Goal: Communication & Community: Answer question/provide support

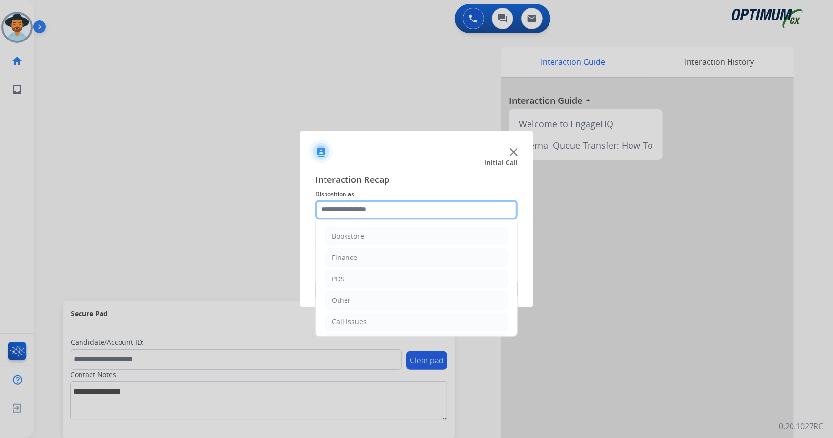
click at [362, 203] on input "text" at bounding box center [416, 210] width 202 height 20
click at [392, 313] on li "Call Issues" at bounding box center [416, 322] width 182 height 19
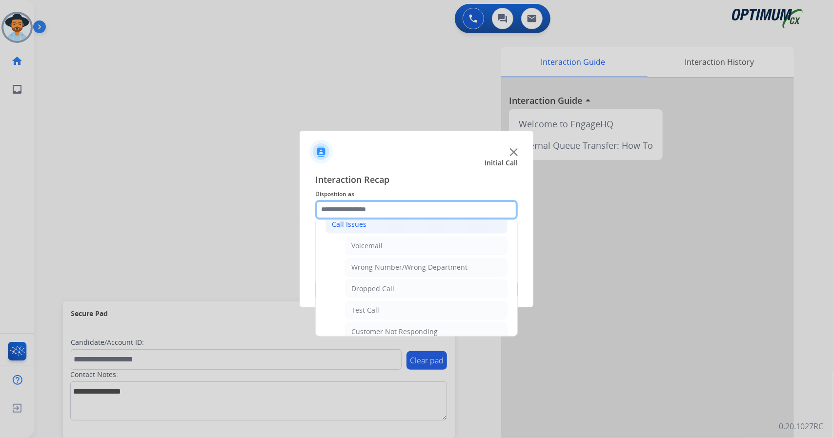
scroll to position [99, 0]
click at [380, 286] on div "Dropped Call" at bounding box center [372, 288] width 43 height 10
type input "**********"
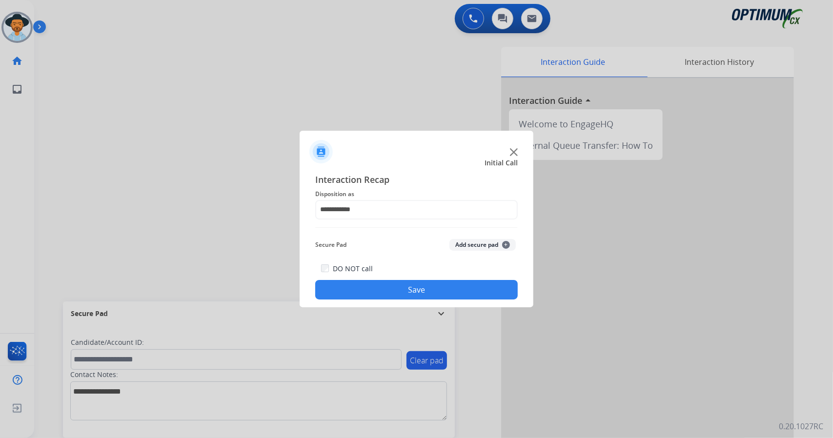
click at [380, 286] on button "Save" at bounding box center [416, 290] width 202 height 20
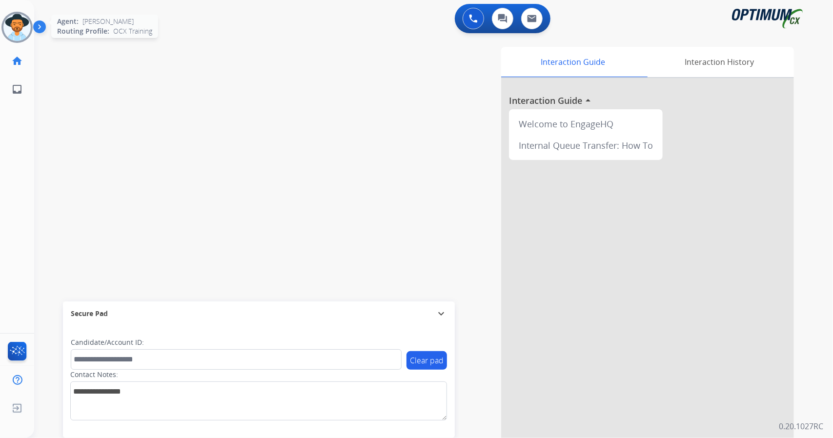
click at [16, 21] on img at bounding box center [16, 27] width 27 height 27
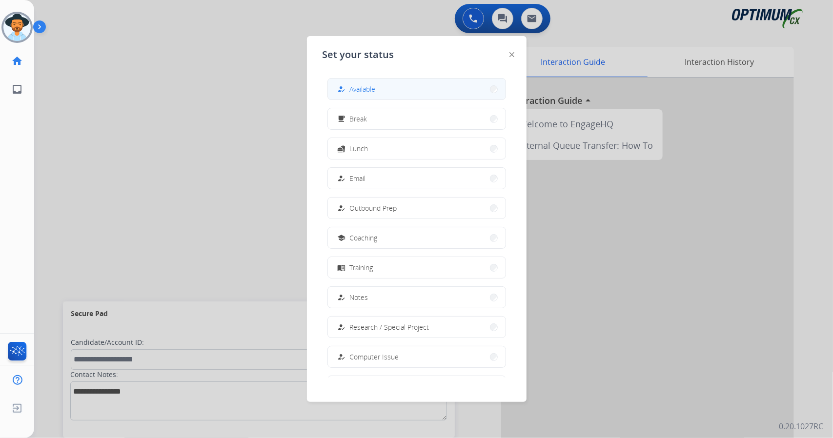
click at [392, 92] on button "how_to_reg Available" at bounding box center [417, 89] width 178 height 21
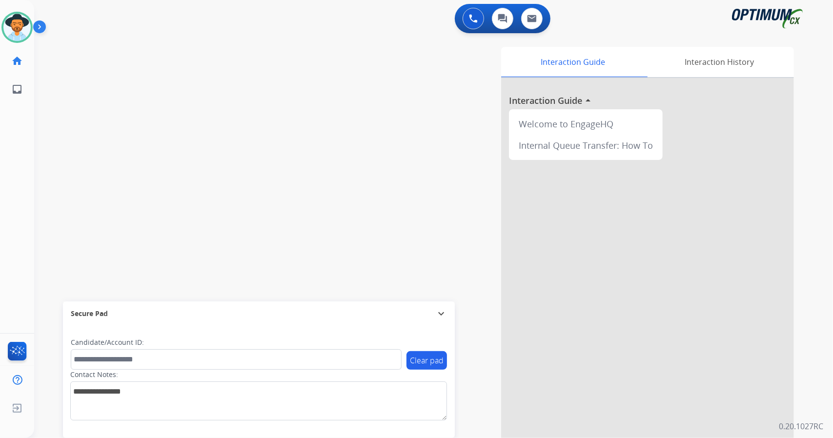
click at [182, 145] on div "swap_horiz Break voice bridge close_fullscreen Connect 3-Way Call merge_type Se…" at bounding box center [421, 238] width 775 height 407
click at [63, 185] on div "swap_horiz Break voice bridge close_fullscreen Connect 3-Way Call merge_type Se…" at bounding box center [421, 238] width 775 height 407
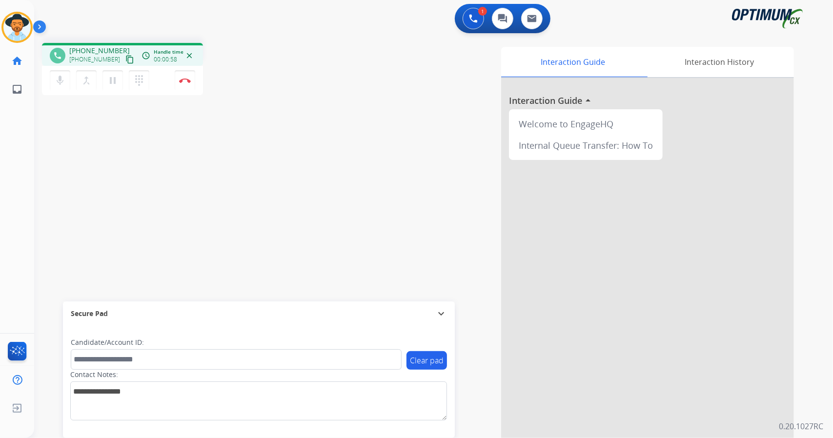
click at [63, 185] on div "phone [PHONE_NUMBER] [PHONE_NUMBER] content_copy access_time Call metrics Queue…" at bounding box center [421, 238] width 775 height 407
click at [188, 76] on button "Disconnect" at bounding box center [185, 80] width 20 height 20
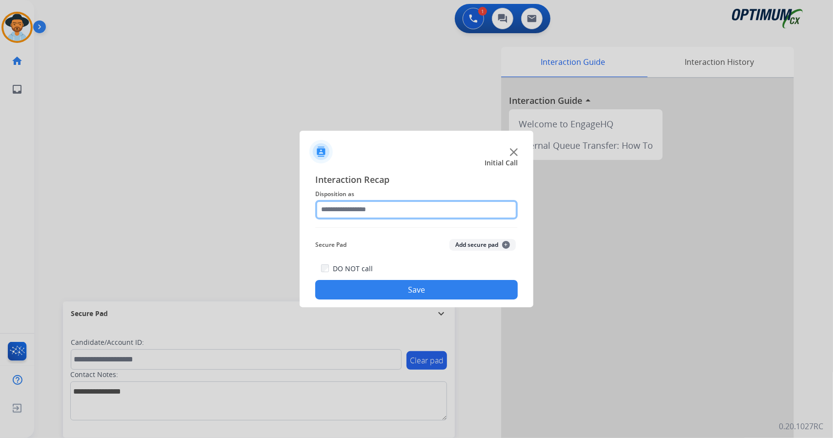
click at [378, 202] on input "text" at bounding box center [416, 210] width 202 height 20
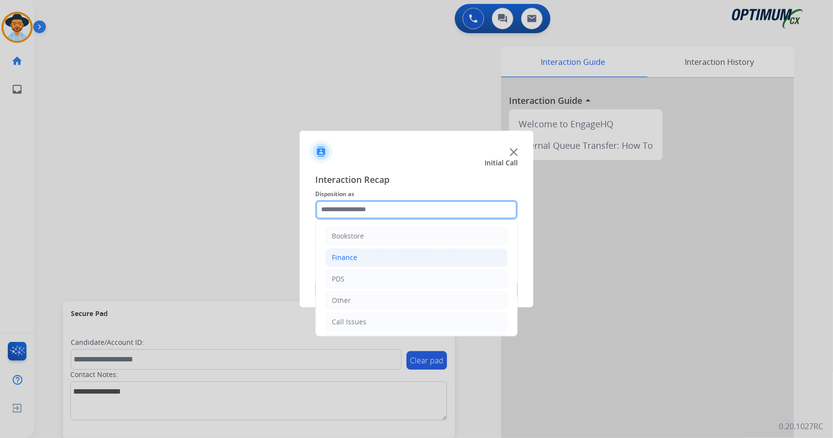
scroll to position [63, 0]
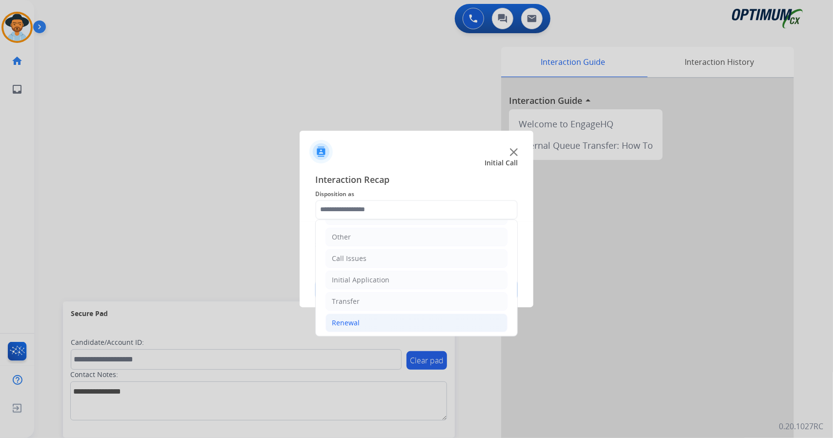
click at [394, 319] on li "Renewal" at bounding box center [416, 323] width 182 height 19
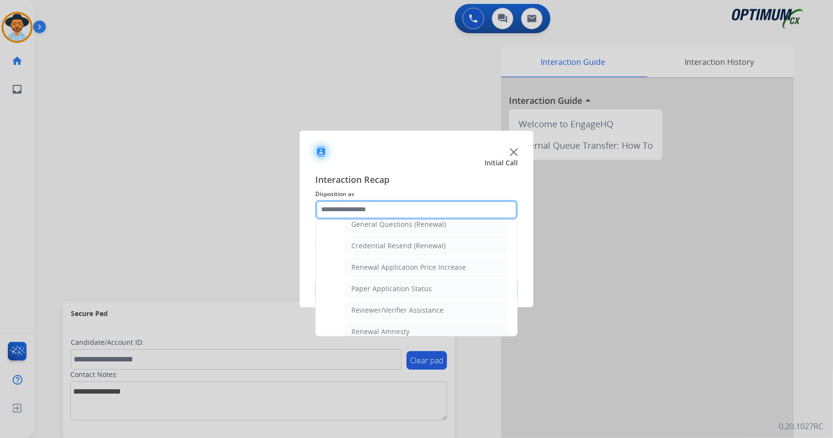
scroll to position [369, 0]
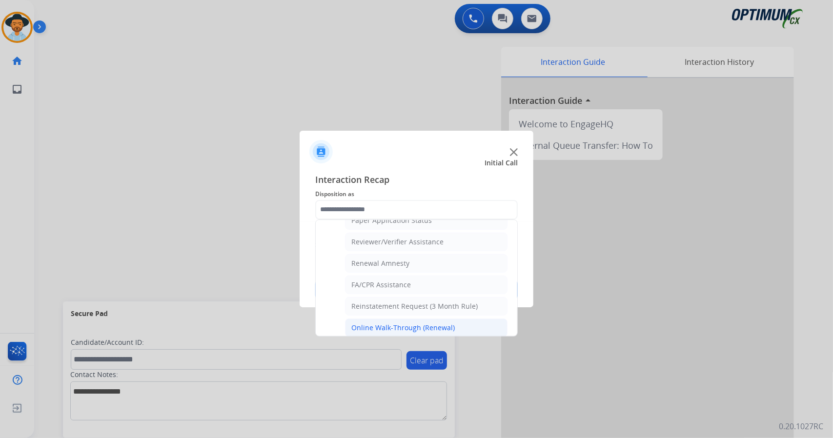
click at [393, 323] on div "Online Walk-Through (Renewal)" at bounding box center [402, 328] width 103 height 10
type input "**********"
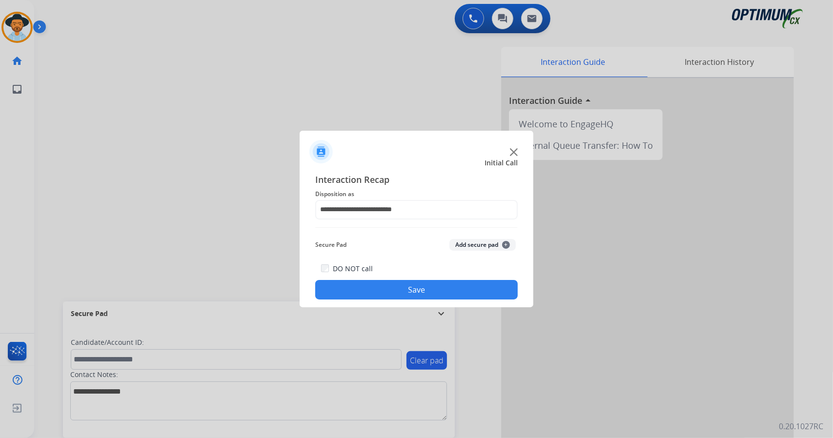
click at [378, 288] on button "Save" at bounding box center [416, 290] width 202 height 20
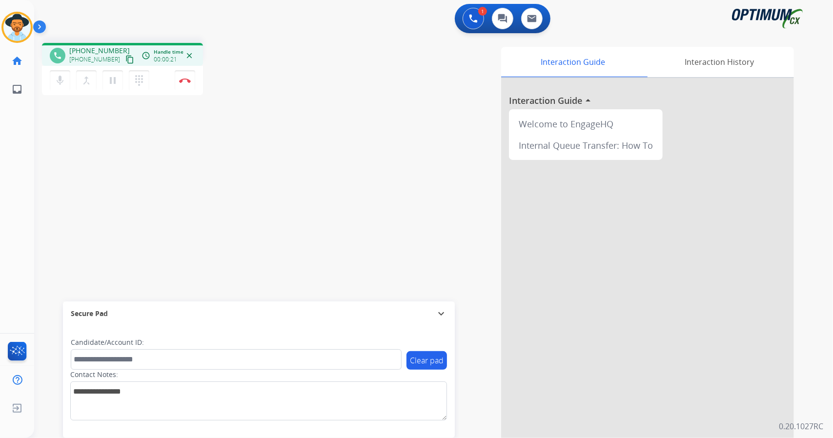
click at [44, 182] on div "phone [PHONE_NUMBER] [PHONE_NUMBER] content_copy access_time Call metrics Queue…" at bounding box center [421, 238] width 775 height 407
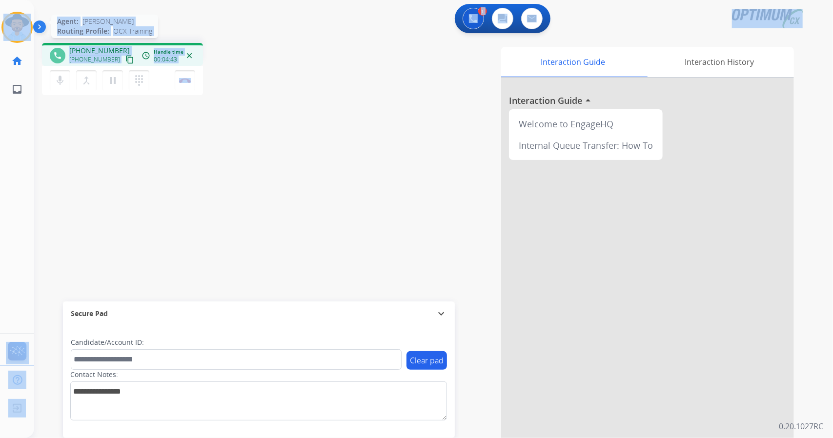
drag, startPoint x: 247, startPoint y: 82, endPoint x: 1, endPoint y: 22, distance: 252.6
click at [1, 22] on div "Outbound call Quit Outbound call Quit Schedule interaction + Add to my list Cus…" at bounding box center [416, 219] width 833 height 438
click at [274, 35] on div "phone [PHONE_NUMBER] [PHONE_NUMBER] content_copy access_time Call metrics Queue…" at bounding box center [421, 238] width 775 height 407
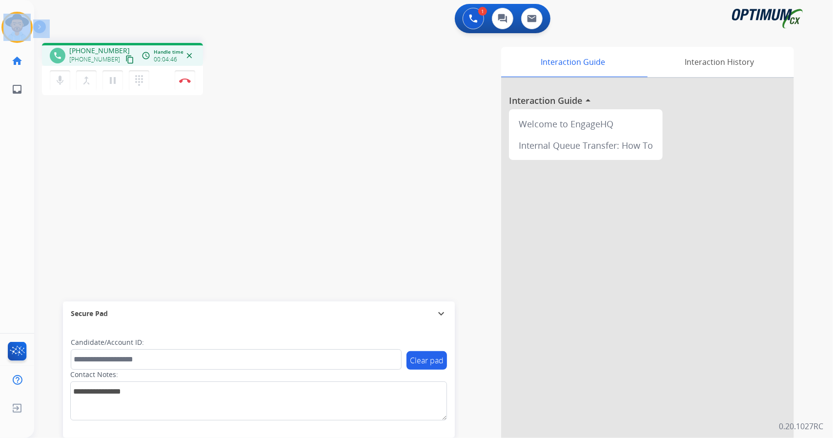
scroll to position [0, 2]
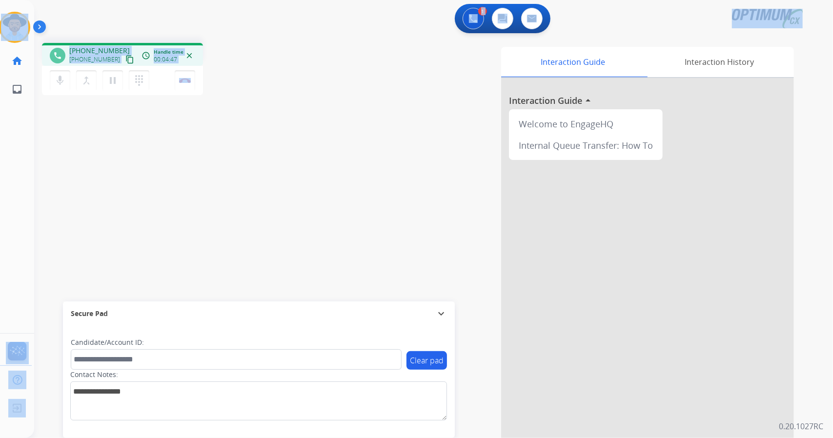
drag, startPoint x: 1, startPoint y: 4, endPoint x: 263, endPoint y: 49, distance: 266.3
click at [263, 49] on div "Outbound call Quit Outbound call Quit Schedule interaction + Add to my list Cus…" at bounding box center [416, 219] width 833 height 438
click at [263, 49] on div "phone [PHONE_NUMBER] [PHONE_NUMBER] content_copy access_time Call metrics Queue…" at bounding box center [174, 70] width 265 height 55
drag, startPoint x: 217, startPoint y: 87, endPoint x: 0, endPoint y: 21, distance: 226.4
click at [0, 21] on div "Outbound call Quit Outbound call Quit Schedule interaction + Add to my list Cus…" at bounding box center [416, 219] width 833 height 438
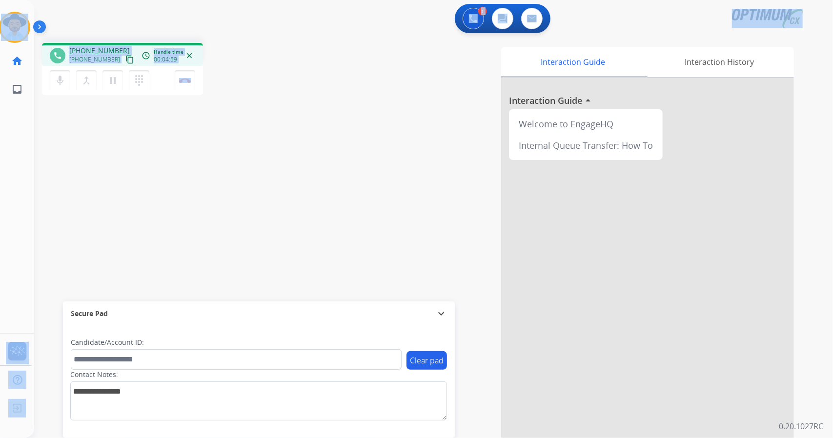
click at [162, 29] on div "1 Voice Interactions 0 Chat Interactions 0 Email Interactions" at bounding box center [427, 19] width 763 height 31
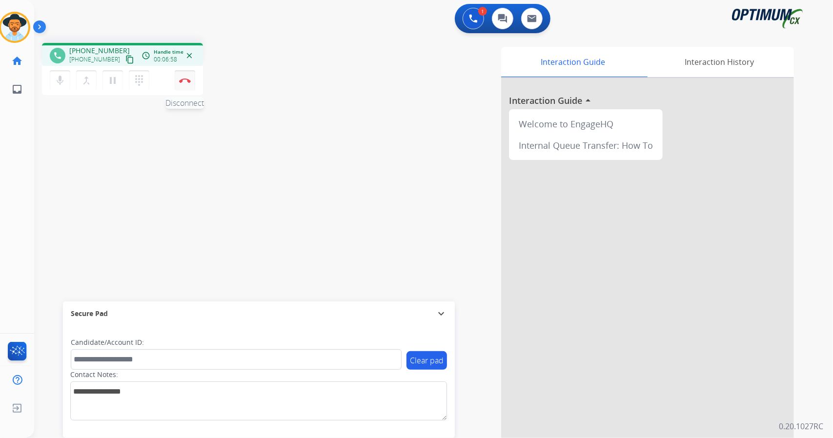
click at [181, 83] on button "Disconnect" at bounding box center [185, 80] width 20 height 20
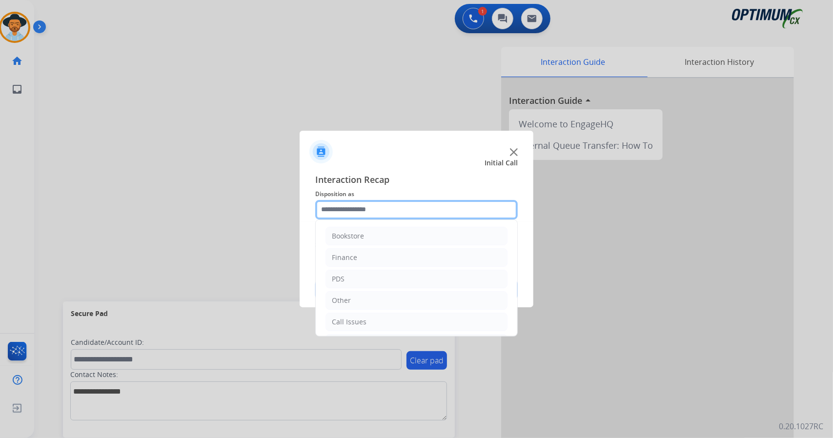
click at [421, 204] on input "text" at bounding box center [416, 210] width 202 height 20
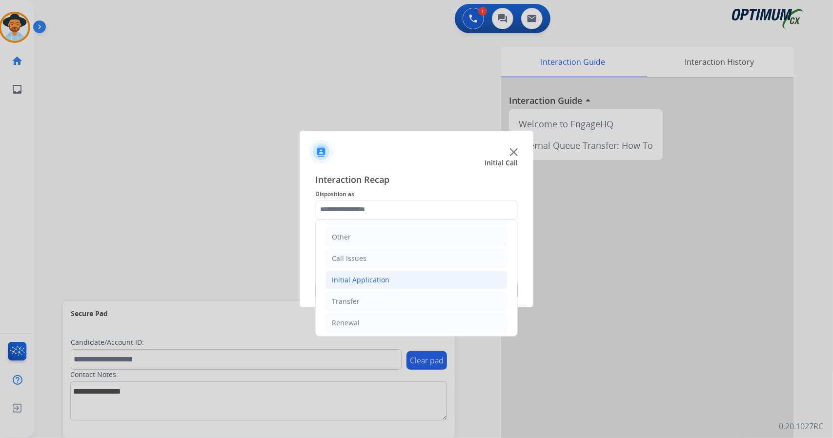
click at [404, 271] on li "Initial Application" at bounding box center [416, 280] width 182 height 19
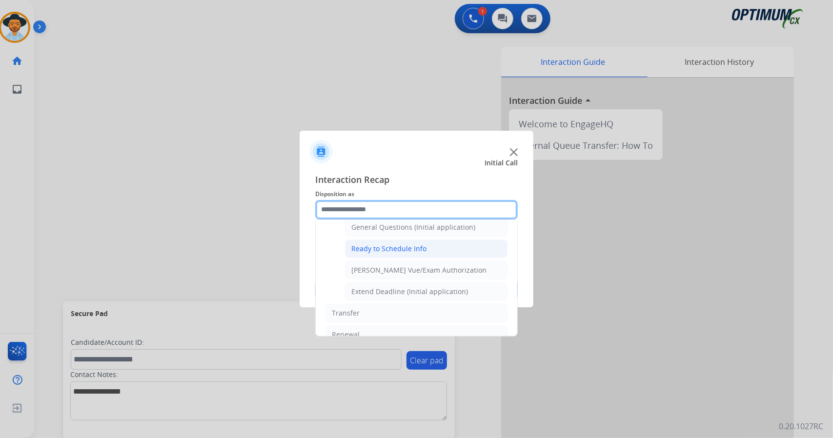
scroll to position [578, 0]
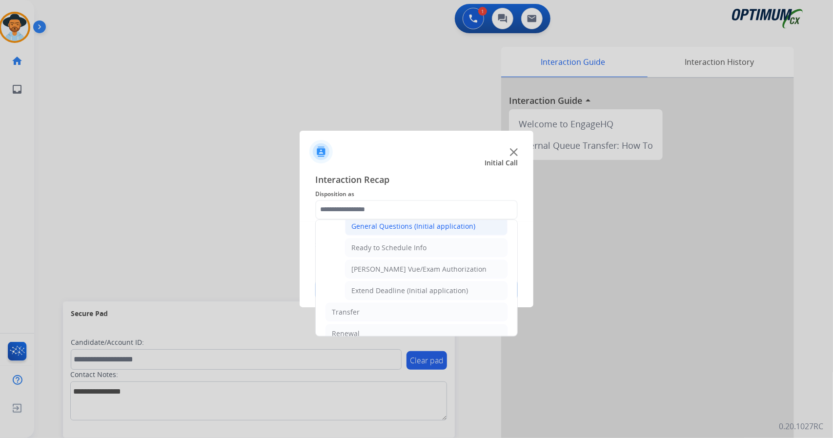
click at [428, 220] on div "Bookstore Finance PDS Other Call Issues Initial Application Credential Resend (…" at bounding box center [416, 278] width 202 height 117
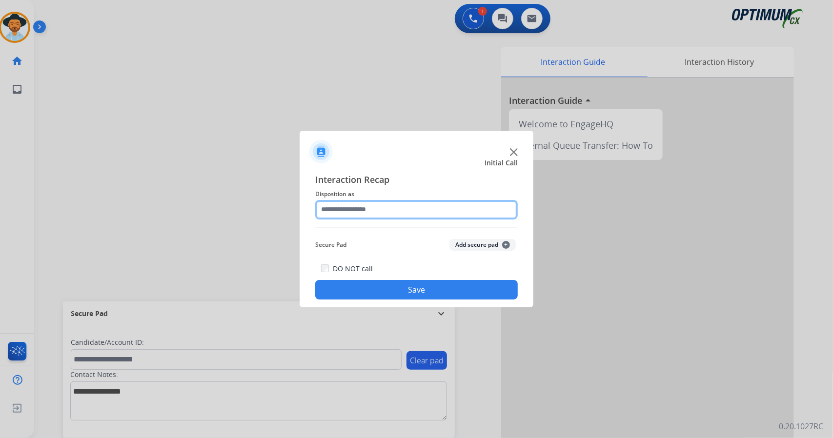
click at [422, 215] on input "text" at bounding box center [416, 210] width 202 height 20
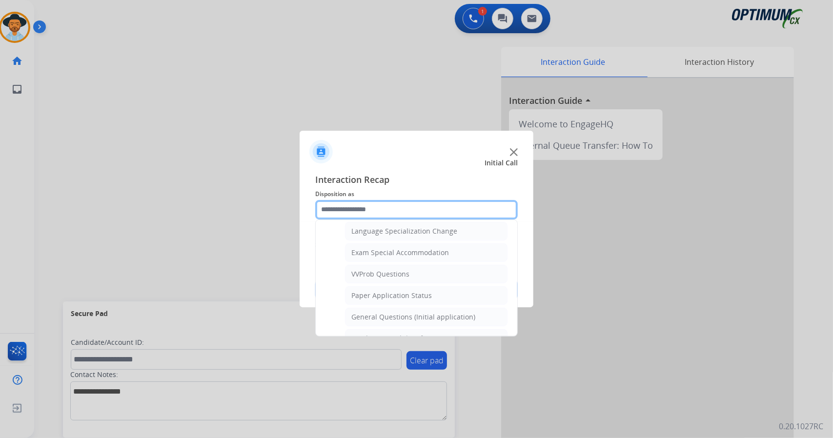
scroll to position [494, 0]
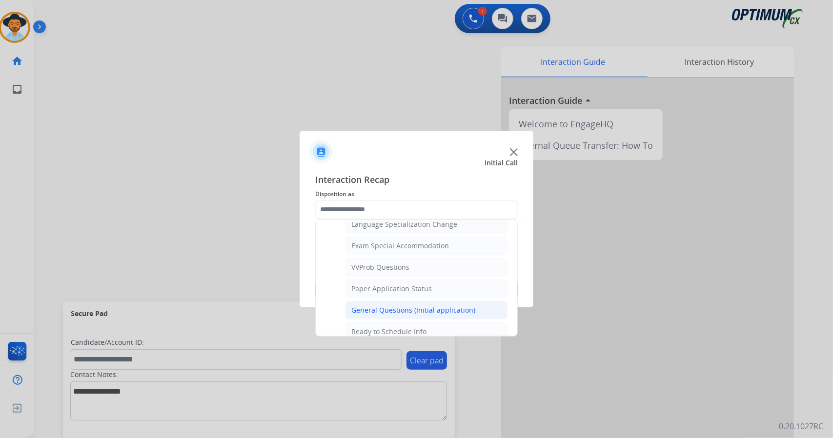
click at [406, 305] on div "General Questions (Initial application)" at bounding box center [413, 310] width 124 height 10
type input "**********"
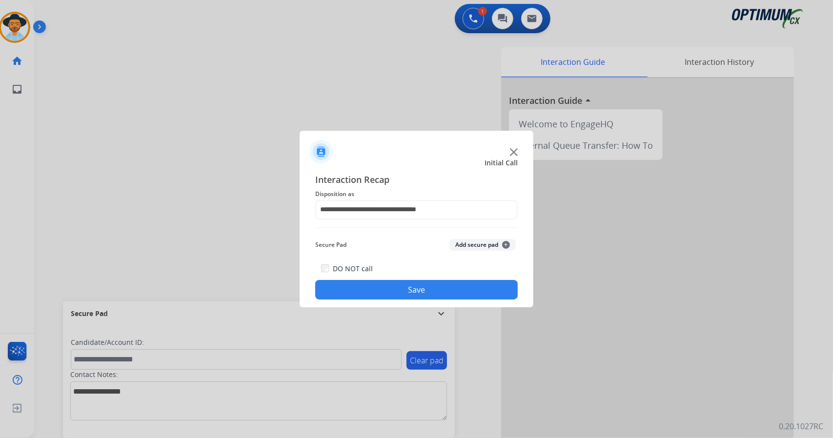
click at [400, 291] on button "Save" at bounding box center [416, 290] width 202 height 20
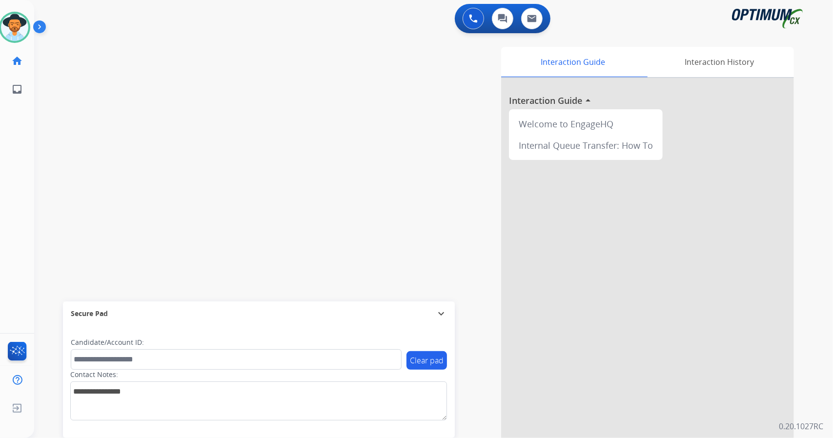
click at [400, 291] on div "Interaction Guide Interaction History Interaction Guide arrow_drop_up Welcome t…" at bounding box center [552, 244] width 483 height 395
drag, startPoint x: 401, startPoint y: 295, endPoint x: 252, endPoint y: 179, distance: 188.7
click at [252, 179] on div "swap_horiz Break voice bridge close_fullscreen Connect 3-Way Call merge_type Se…" at bounding box center [421, 238] width 775 height 407
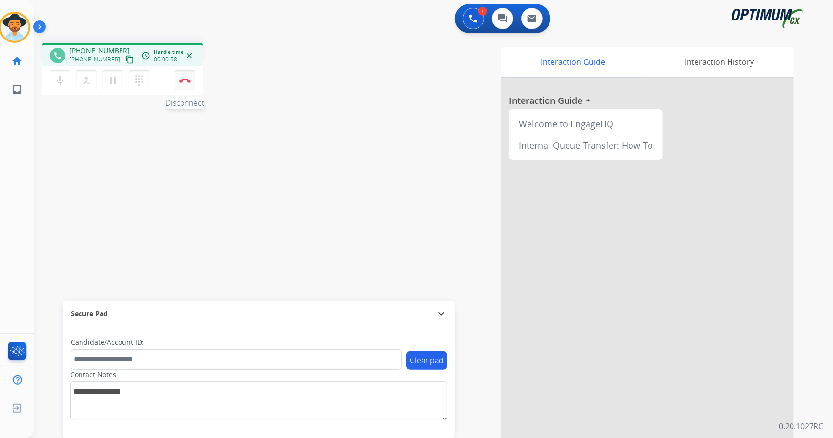
click at [184, 85] on button "Disconnect" at bounding box center [185, 80] width 20 height 20
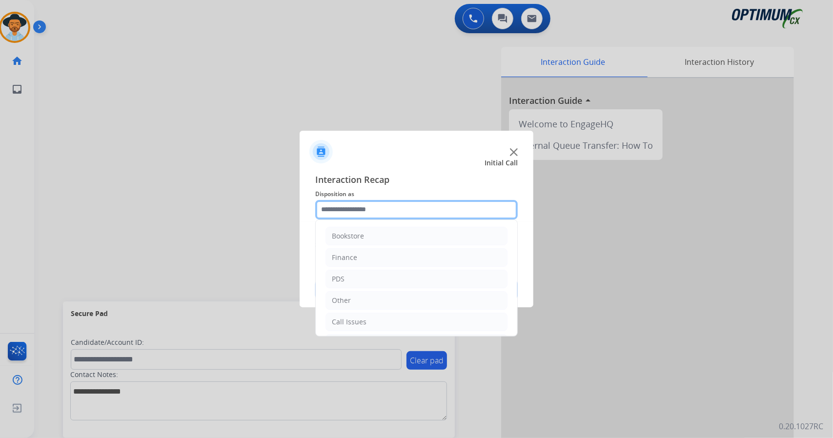
click at [377, 209] on input "text" at bounding box center [416, 210] width 202 height 20
click at [377, 321] on li "Call Issues" at bounding box center [416, 322] width 182 height 19
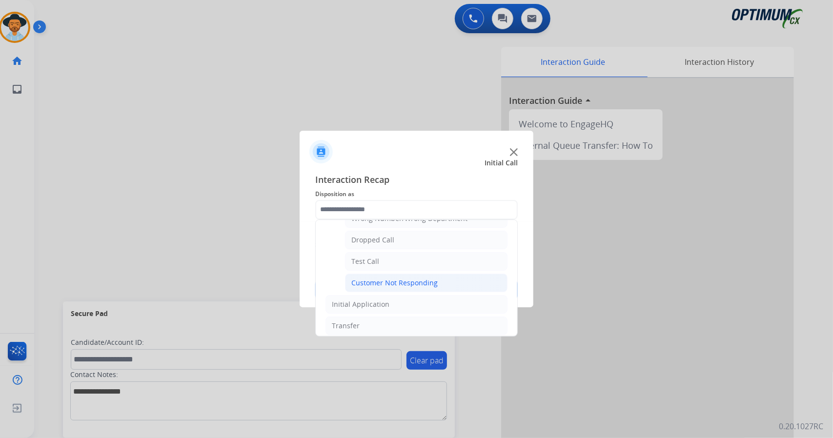
click at [401, 274] on li "Customer Not Responding" at bounding box center [426, 283] width 162 height 19
type input "**********"
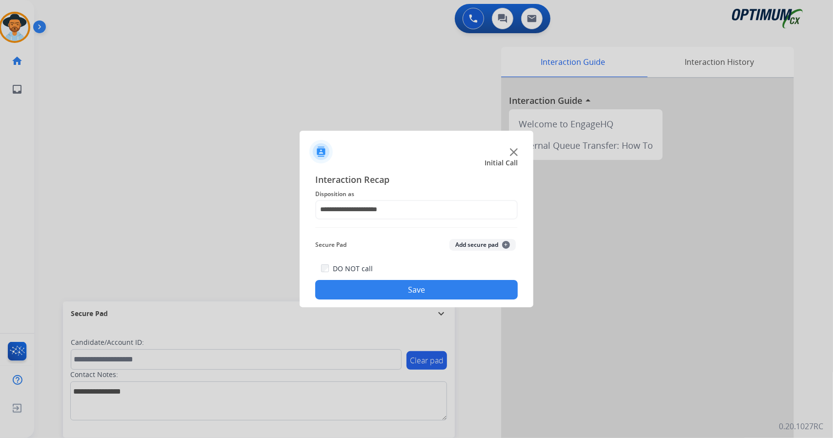
click at [420, 289] on button "Save" at bounding box center [416, 290] width 202 height 20
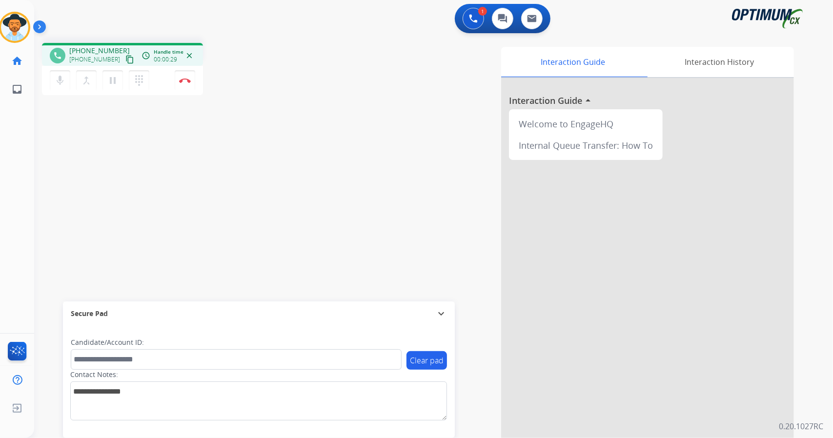
click at [66, 194] on div "phone [PHONE_NUMBER] [PHONE_NUMBER] content_copy access_time Call metrics Queue…" at bounding box center [421, 238] width 775 height 407
click at [188, 83] on button "Disconnect" at bounding box center [185, 80] width 20 height 20
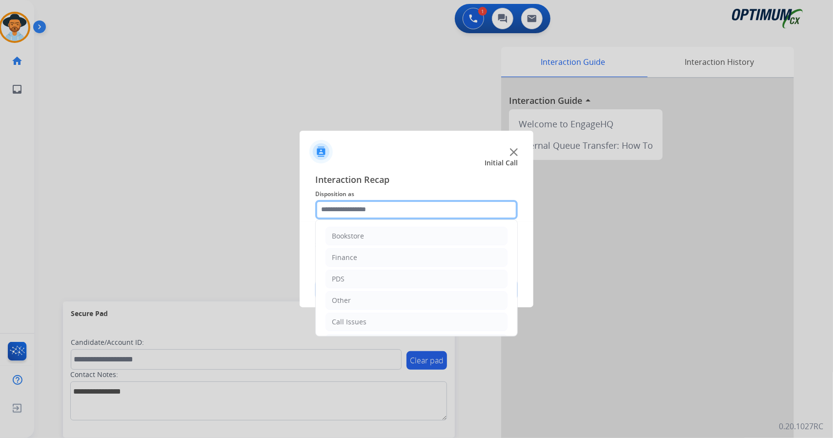
click at [350, 207] on input "text" at bounding box center [416, 210] width 202 height 20
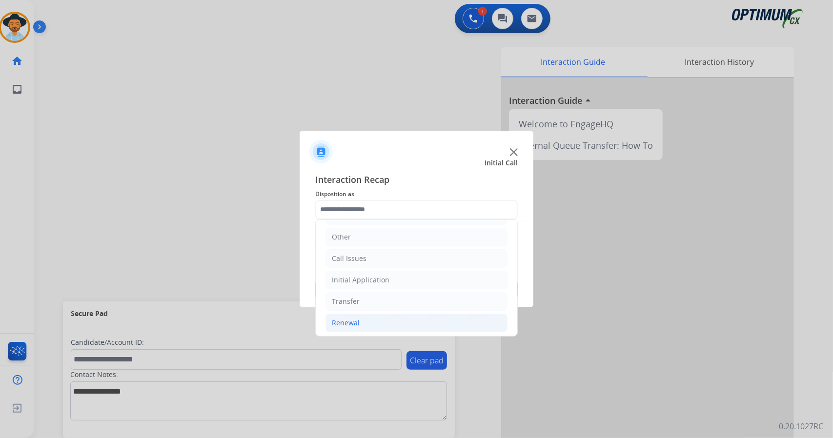
click at [381, 317] on li "Renewal" at bounding box center [416, 323] width 182 height 19
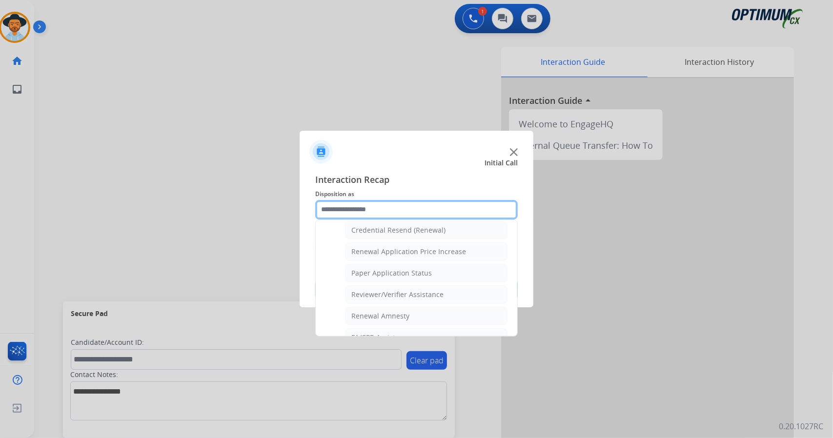
scroll to position [369, 0]
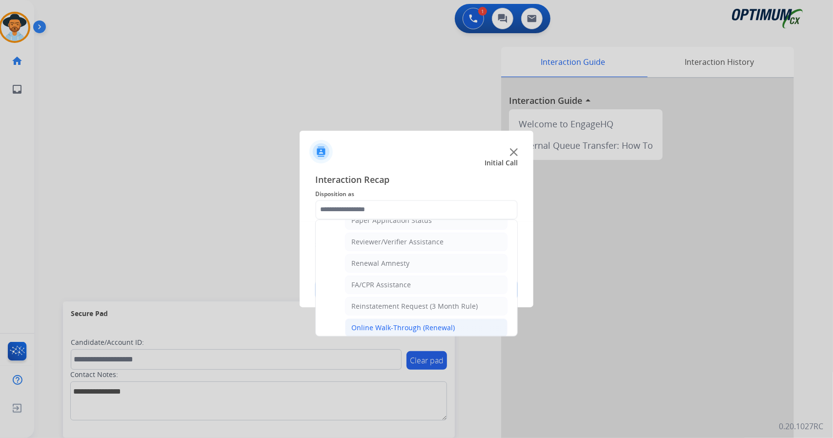
click at [388, 323] on div "Online Walk-Through (Renewal)" at bounding box center [402, 328] width 103 height 10
type input "**********"
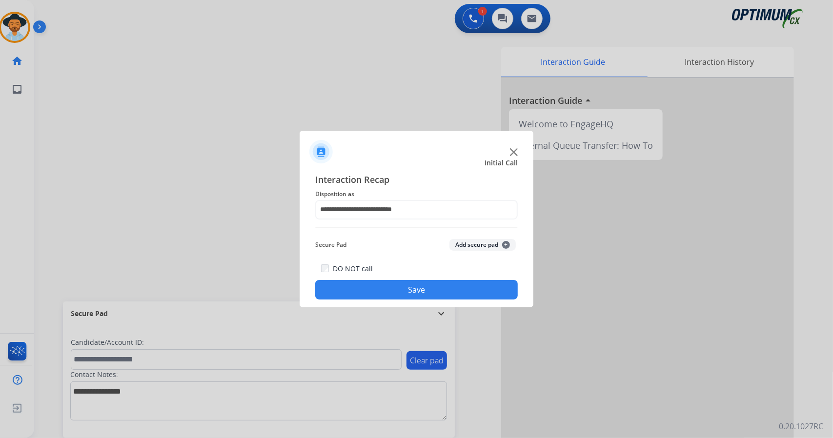
drag, startPoint x: 374, startPoint y: 301, endPoint x: 358, endPoint y: 284, distance: 22.4
click at [358, 284] on div "**********" at bounding box center [417, 236] width 234 height 143
click at [358, 284] on button "Save" at bounding box center [416, 290] width 202 height 20
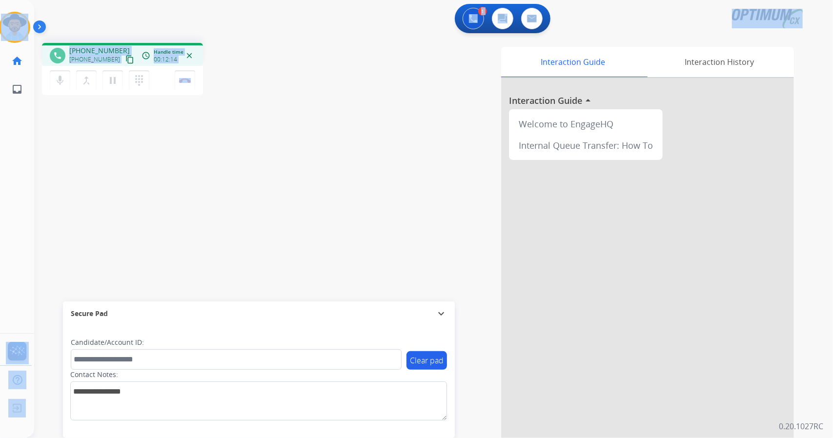
drag, startPoint x: 261, startPoint y: 76, endPoint x: 0, endPoint y: -26, distance: 280.7
click at [0, 0] on html "Outbound call Quit Outbound call Quit Schedule interaction + Add to my list Cus…" at bounding box center [416, 219] width 833 height 438
click at [207, 34] on div "1 Voice Interactions 0 Chat Interactions 0 Email Interactions" at bounding box center [427, 19] width 763 height 31
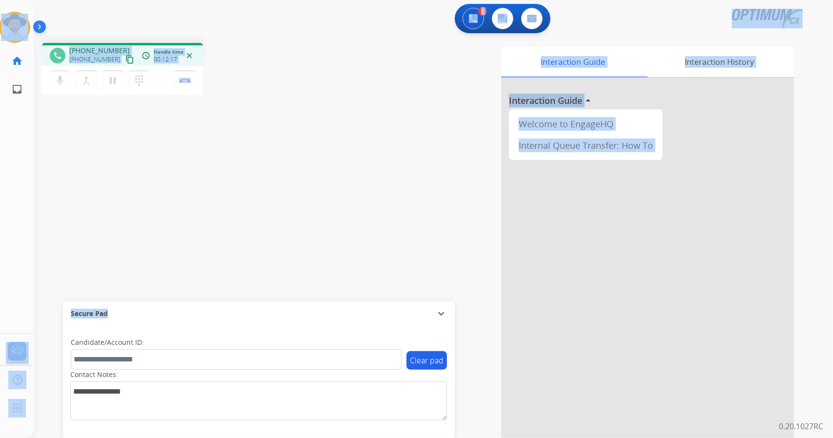
drag, startPoint x: 4, startPoint y: 3, endPoint x: 246, endPoint y: 315, distance: 394.9
click at [246, 315] on div "Outbound call Quit Outbound call Quit Schedule interaction + Add to my list Cus…" at bounding box center [416, 219] width 833 height 438
click at [343, 223] on div "Interaction Guide Interaction History Interaction Guide arrow_drop_up Welcome t…" at bounding box center [552, 244] width 483 height 395
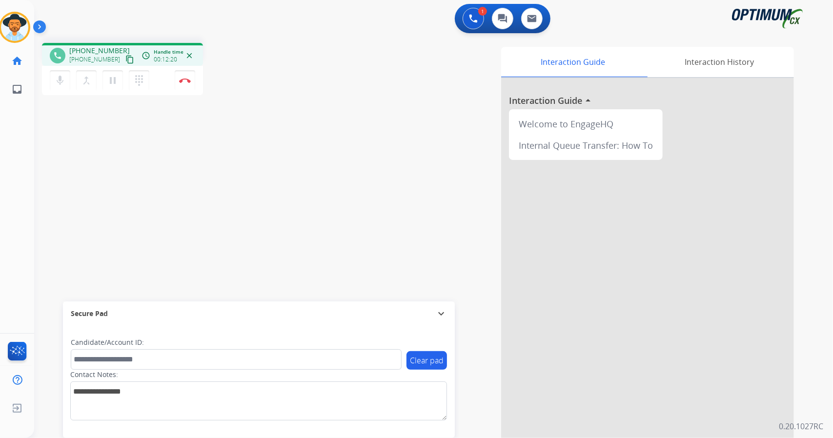
click at [4, 3] on div "[PERSON_NAME] Edit Avatar Agent: [PERSON_NAME] Profile: OCX Training home Home …" at bounding box center [15, 51] width 34 height 103
click at [368, 120] on div "Interaction Guide Interaction History Interaction Guide arrow_drop_up Welcome t…" at bounding box center [552, 244] width 483 height 395
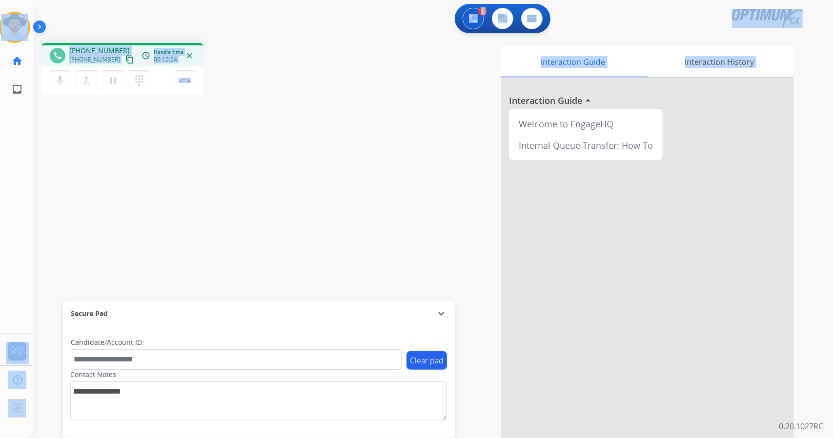
drag, startPoint x: 5, startPoint y: 4, endPoint x: 369, endPoint y: 180, distance: 404.1
click at [369, 180] on div "Outbound call Quit Outbound call Quit Schedule interaction + Add to my list Cus…" at bounding box center [416, 219] width 833 height 438
click at [271, 109] on div "phone [PHONE_NUMBER] [PHONE_NUMBER] content_copy access_time Call metrics Queue…" at bounding box center [421, 238] width 775 height 407
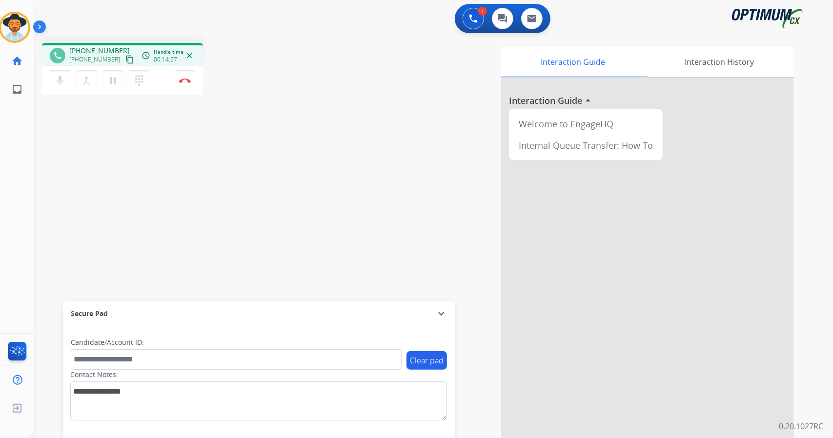
click at [51, 163] on div "phone [PHONE_NUMBER] [PHONE_NUMBER] content_copy access_time Call metrics Queue…" at bounding box center [421, 238] width 775 height 407
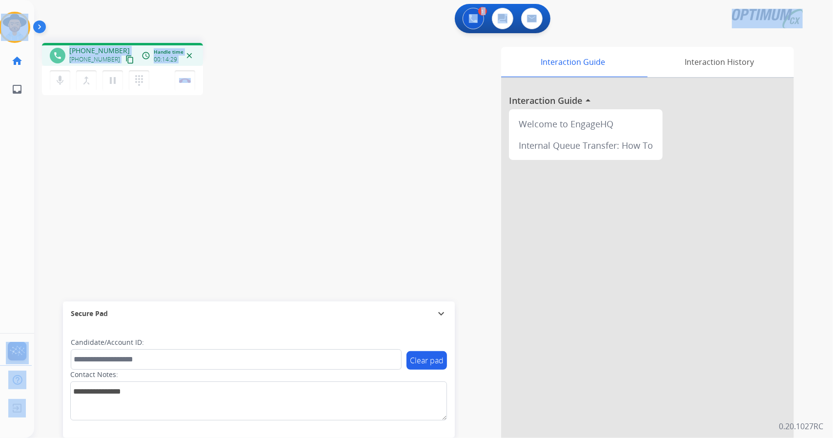
drag, startPoint x: 241, startPoint y: 70, endPoint x: 0, endPoint y: -55, distance: 272.1
click at [0, 0] on html "Outbound call Quit Outbound call Quit Schedule interaction + Add to my list Cus…" at bounding box center [416, 219] width 833 height 438
click at [94, 12] on div "1 Voice Interactions 0 Chat Interactions 0 Email Interactions" at bounding box center [427, 19] width 763 height 31
drag, startPoint x: 4, startPoint y: 4, endPoint x: 214, endPoint y: 212, distance: 294.6
click at [214, 212] on div "Outbound call Quit Outbound call Quit Schedule interaction + Add to my list Cus…" at bounding box center [416, 219] width 833 height 438
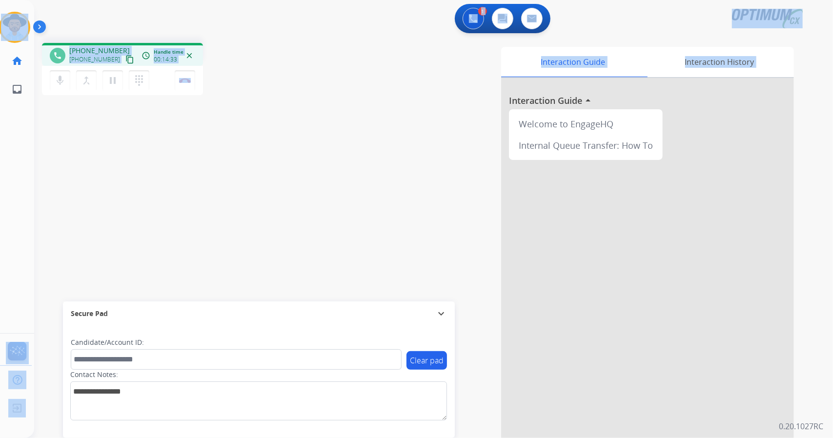
click at [292, 126] on div "phone [PHONE_NUMBER] [PHONE_NUMBER] content_copy access_time Call metrics Queue…" at bounding box center [421, 238] width 775 height 407
drag, startPoint x: 0, startPoint y: 1, endPoint x: 329, endPoint y: 214, distance: 391.9
click at [329, 214] on div "Outbound call Quit Outbound call Quit Schedule interaction + Add to my list Cus…" at bounding box center [416, 219] width 833 height 438
click at [275, 89] on div "phone [PHONE_NUMBER] [PHONE_NUMBER] content_copy access_time Call metrics Queue…" at bounding box center [174, 70] width 265 height 55
drag, startPoint x: 0, startPoint y: 0, endPoint x: 387, endPoint y: 247, distance: 458.5
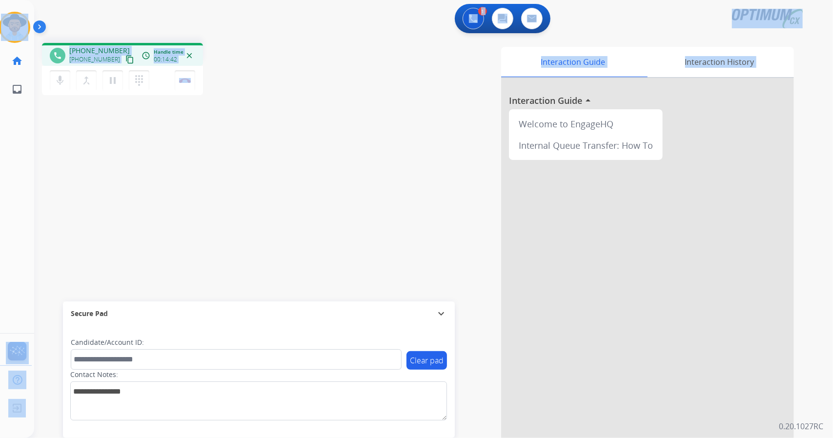
click at [387, 247] on div "Outbound call Quit Outbound call Quit Schedule interaction + Add to my list Cus…" at bounding box center [416, 219] width 833 height 438
click at [262, 49] on div "phone [PHONE_NUMBER] [PHONE_NUMBER] content_copy access_time Call metrics Queue…" at bounding box center [174, 70] width 265 height 55
drag, startPoint x: 4, startPoint y: 3, endPoint x: 241, endPoint y: 77, distance: 248.7
click at [241, 77] on div "Outbound call Quit Outbound call Quit Schedule interaction + Add to my list Cus…" at bounding box center [416, 219] width 833 height 438
click at [210, 40] on div "phone [PHONE_NUMBER] [PHONE_NUMBER] content_copy access_time Call metrics Queue…" at bounding box center [421, 238] width 775 height 407
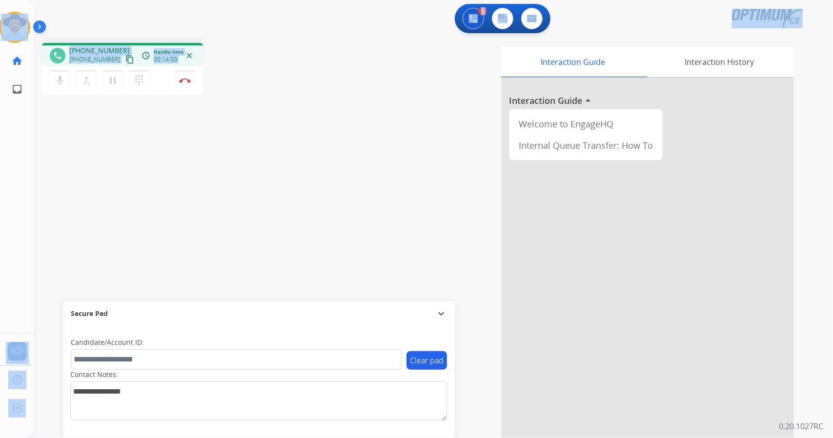
drag, startPoint x: 4, startPoint y: 3, endPoint x: 200, endPoint y: 117, distance: 226.4
click at [200, 117] on div "Outbound call Quit Outbound call Quit Schedule interaction + Add to my list Cus…" at bounding box center [416, 219] width 833 height 438
click at [264, 90] on div "phone [PHONE_NUMBER] [PHONE_NUMBER] content_copy access_time Call metrics Queue…" at bounding box center [174, 70] width 265 height 55
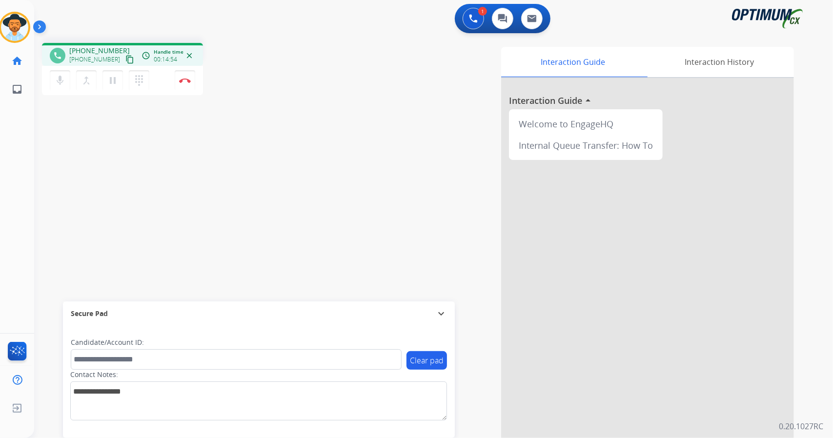
click at [3, 2] on div "[PERSON_NAME] Edit Avatar Agent: [PERSON_NAME] Profile: OCX Training home Home …" at bounding box center [15, 51] width 34 height 103
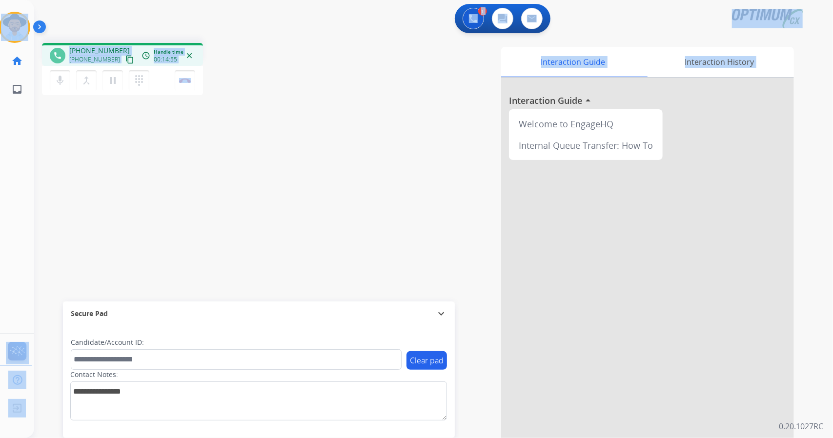
drag, startPoint x: 3, startPoint y: 2, endPoint x: 307, endPoint y: 218, distance: 372.6
click at [307, 218] on div "Outbound call Quit Outbound call Quit Schedule interaction + Add to my list Cus…" at bounding box center [416, 219] width 833 height 438
click at [307, 218] on div "phone [PHONE_NUMBER] [PHONE_NUMBER] content_copy access_time Call metrics Queue…" at bounding box center [421, 238] width 775 height 407
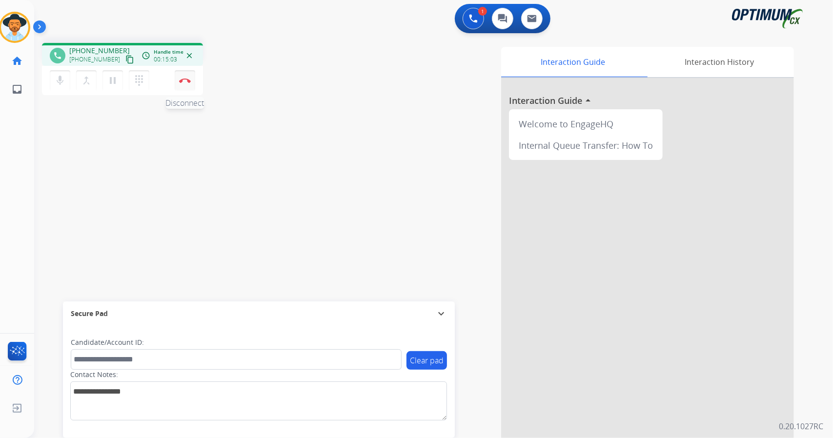
click at [185, 76] on button "Disconnect" at bounding box center [185, 80] width 20 height 20
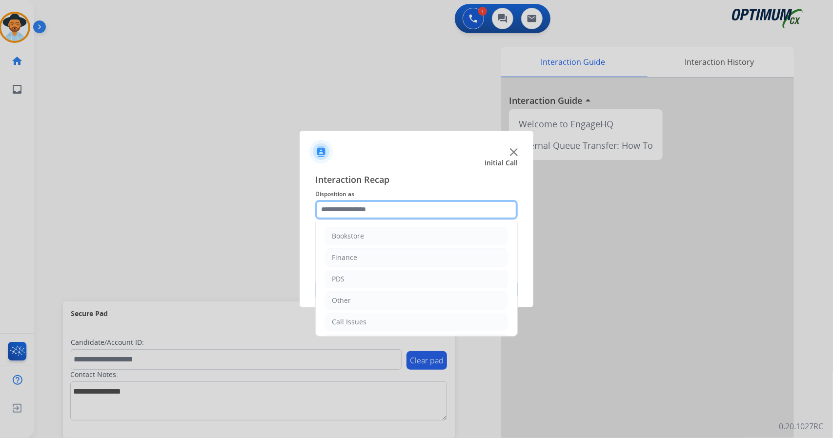
click at [355, 204] on input "text" at bounding box center [416, 210] width 202 height 20
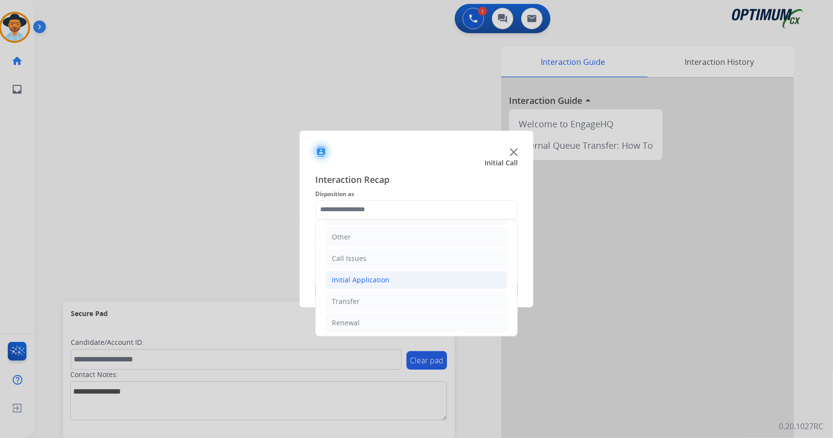
click at [428, 282] on li "Initial Application" at bounding box center [416, 280] width 182 height 19
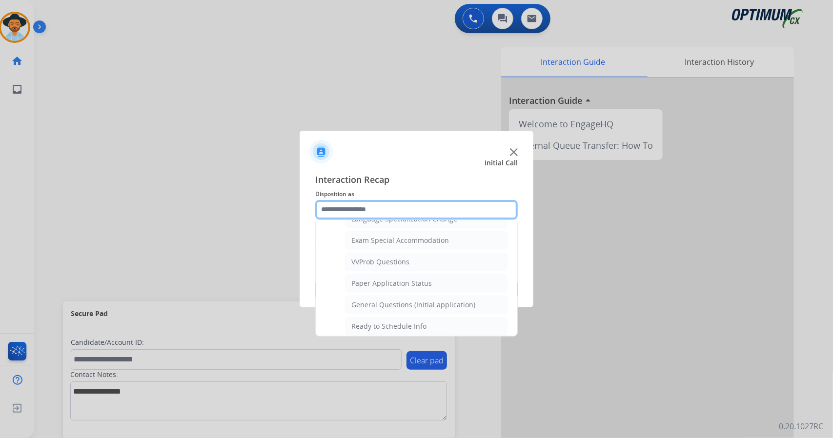
scroll to position [497, 0]
click at [432, 302] on div "General Questions (Initial application)" at bounding box center [413, 307] width 124 height 10
type input "**********"
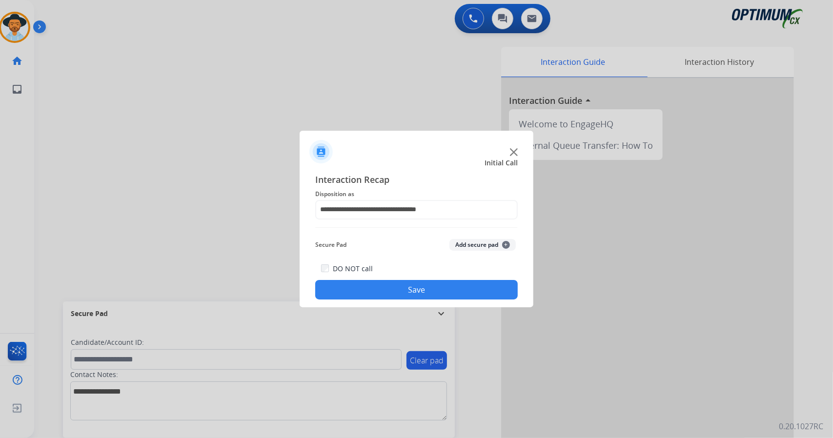
click at [423, 290] on button "Save" at bounding box center [416, 290] width 202 height 20
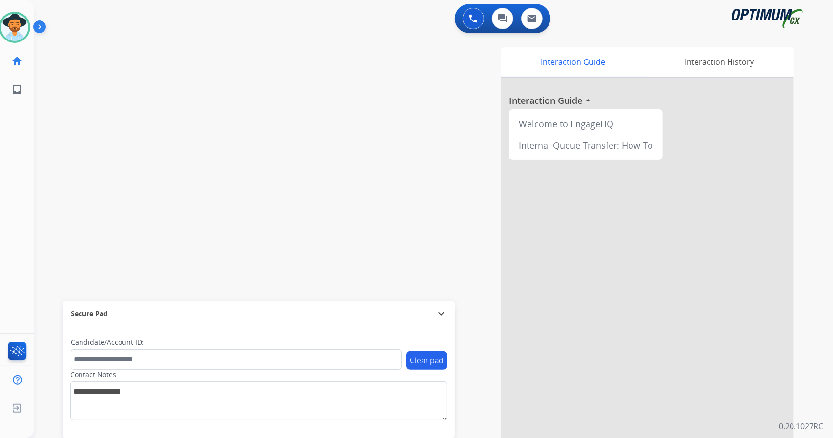
click at [70, 205] on div "swap_horiz Break voice bridge close_fullscreen Connect 3-Way Call merge_type Se…" at bounding box center [421, 238] width 775 height 407
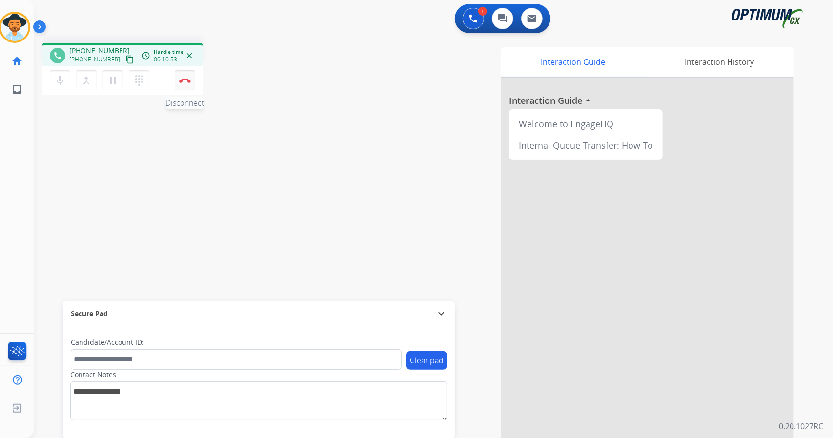
click at [189, 76] on button "Disconnect" at bounding box center [185, 80] width 20 height 20
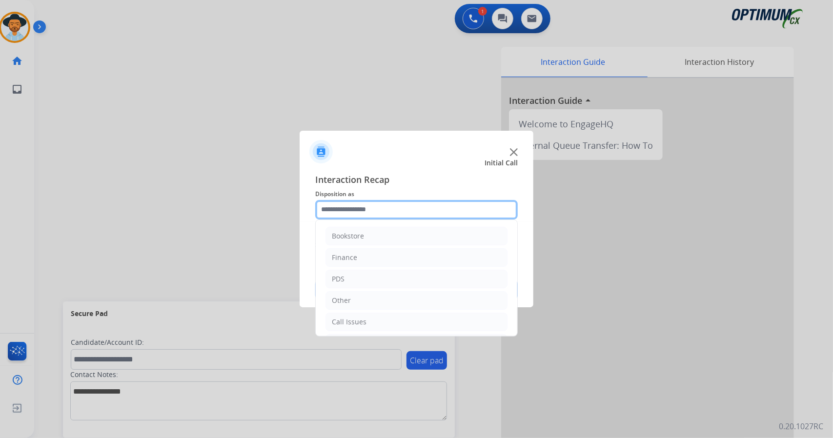
click at [395, 215] on input "text" at bounding box center [416, 210] width 202 height 20
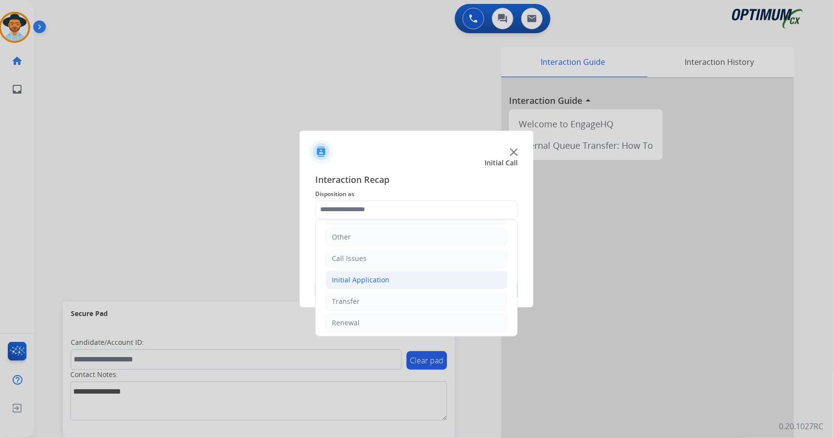
click at [381, 271] on li "Initial Application" at bounding box center [416, 280] width 182 height 19
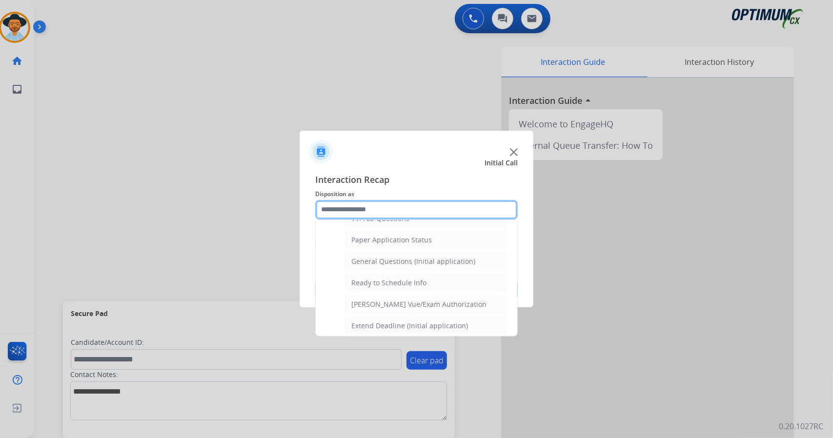
scroll to position [543, 0]
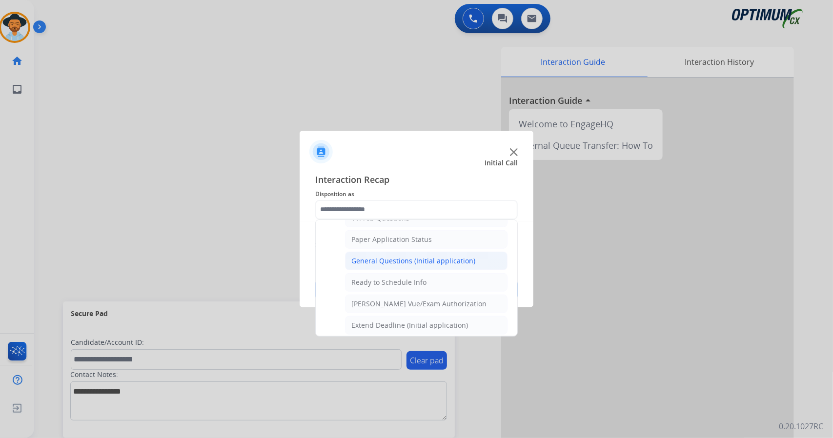
click at [374, 256] on div "General Questions (Initial application)" at bounding box center [413, 261] width 124 height 10
type input "**********"
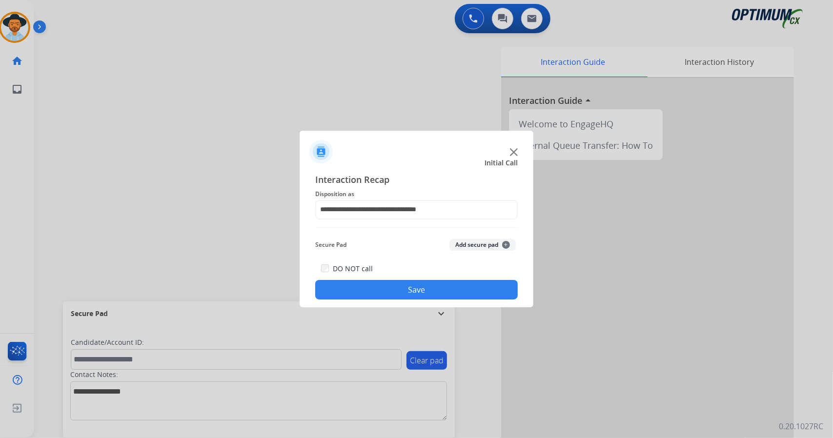
click at [388, 280] on div "DO NOT call Save" at bounding box center [416, 280] width 202 height 37
click at [390, 286] on button "Save" at bounding box center [416, 290] width 202 height 20
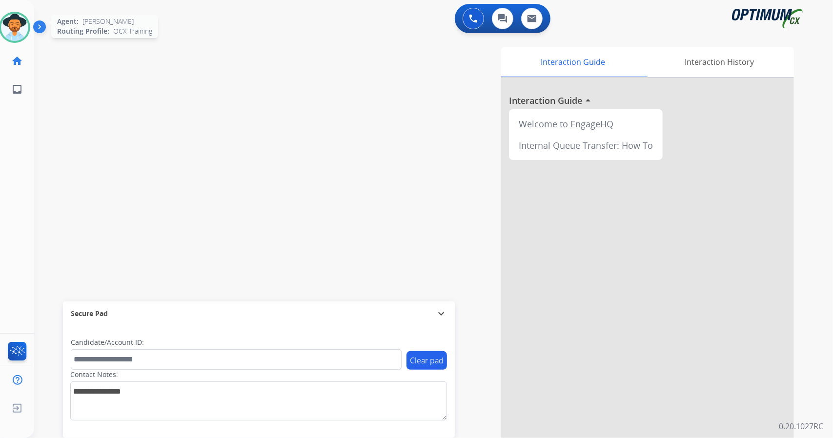
click at [12, 41] on div at bounding box center [14, 27] width 31 height 31
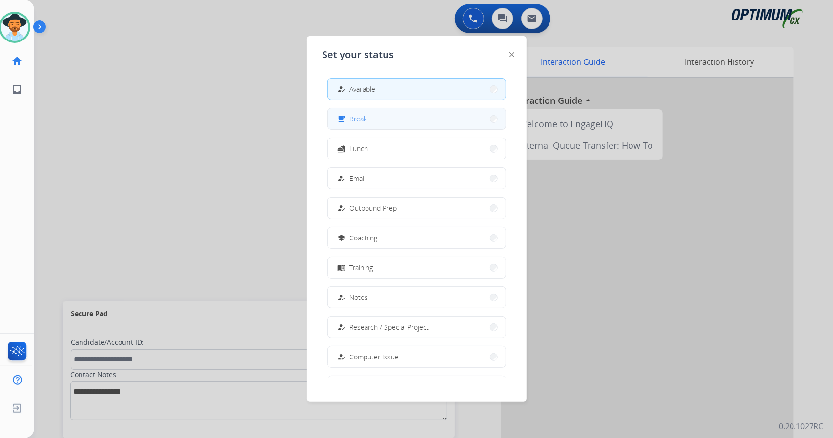
click at [381, 113] on button "free_breakfast Break" at bounding box center [417, 118] width 178 height 21
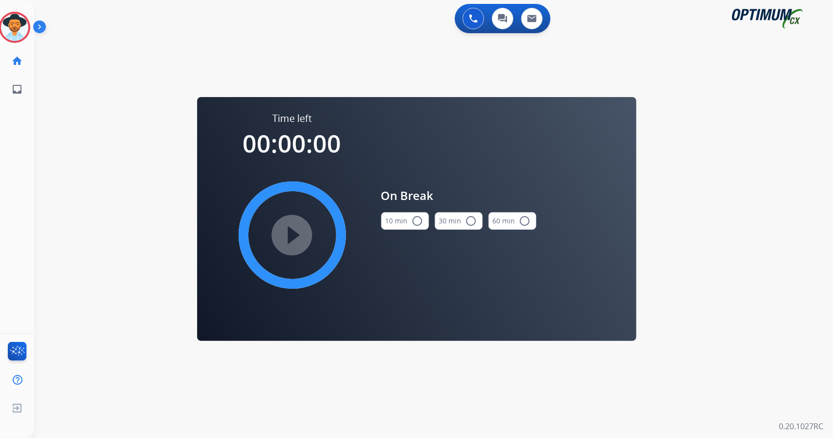
click at [832, 180] on div "0 Voice Interactions 0 Chat Interactions 0 Email Interactions swap_horiz Break …" at bounding box center [433, 219] width 799 height 438
click at [404, 221] on button "10 min radio_button_unchecked" at bounding box center [405, 221] width 48 height 18
click at [286, 241] on mat-icon "play_circle_filled" at bounding box center [292, 235] width 12 height 12
click at [9, 30] on icon at bounding box center [15, 28] width 32 height 32
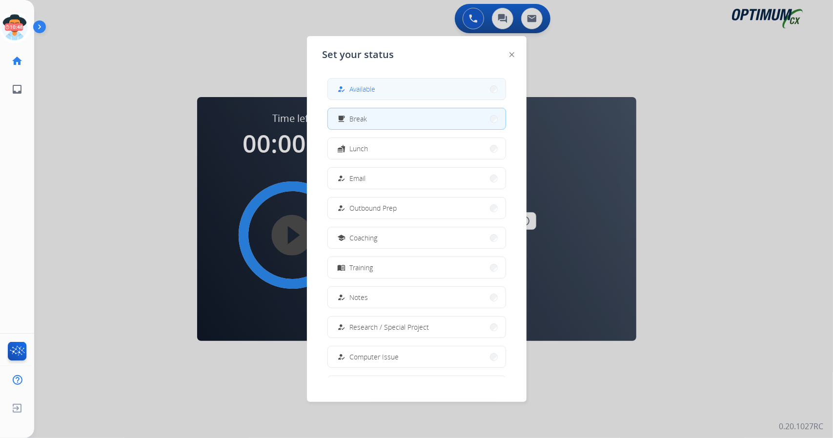
click at [354, 92] on span "Available" at bounding box center [363, 89] width 26 height 10
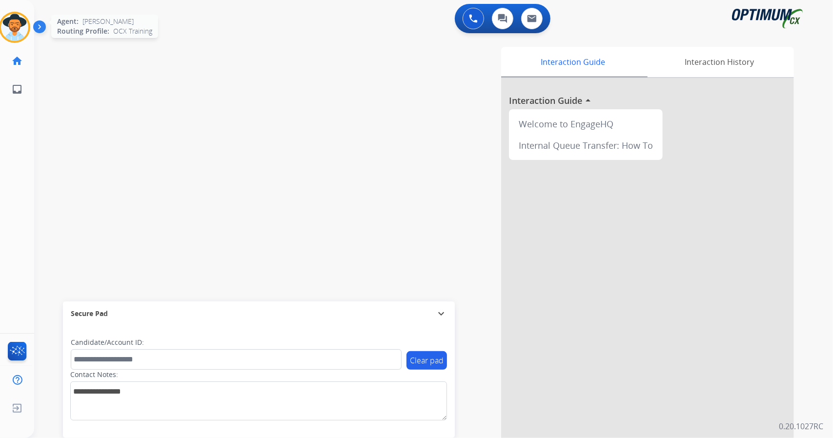
click at [16, 36] on img at bounding box center [14, 27] width 27 height 27
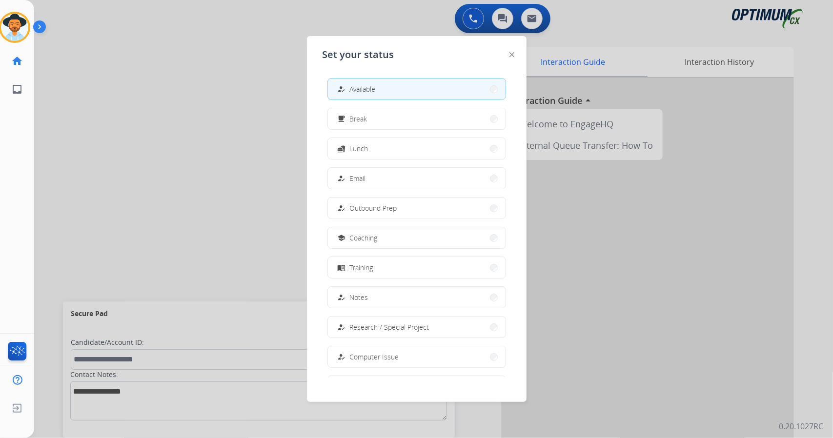
click at [148, 127] on div at bounding box center [416, 219] width 833 height 438
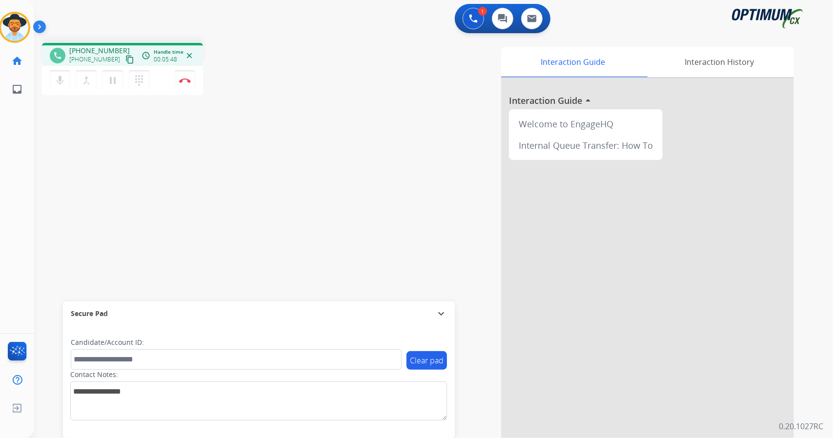
click at [57, 198] on div "phone [PHONE_NUMBER] [PHONE_NUMBER] content_copy access_time Call metrics Queue…" at bounding box center [421, 238] width 775 height 407
click at [190, 80] on button "Disconnect" at bounding box center [185, 80] width 20 height 20
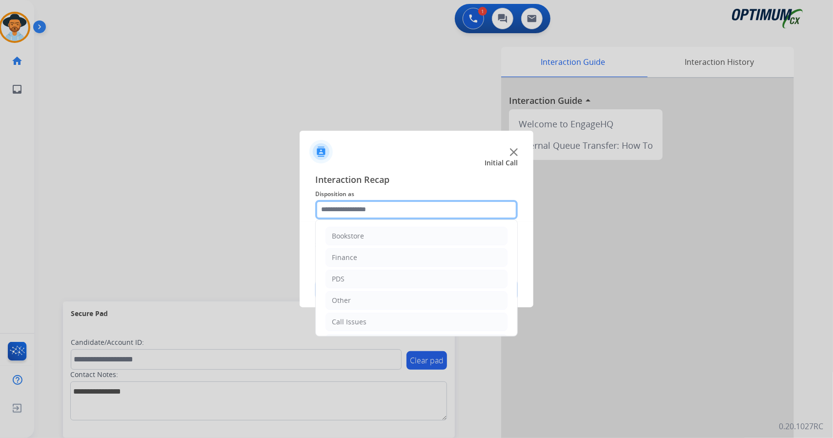
click at [361, 204] on input "text" at bounding box center [416, 210] width 202 height 20
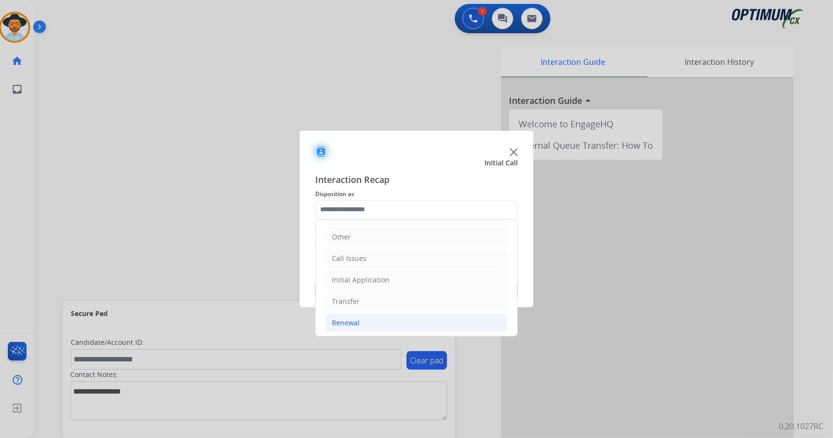
click at [402, 321] on li "Renewal" at bounding box center [416, 323] width 182 height 19
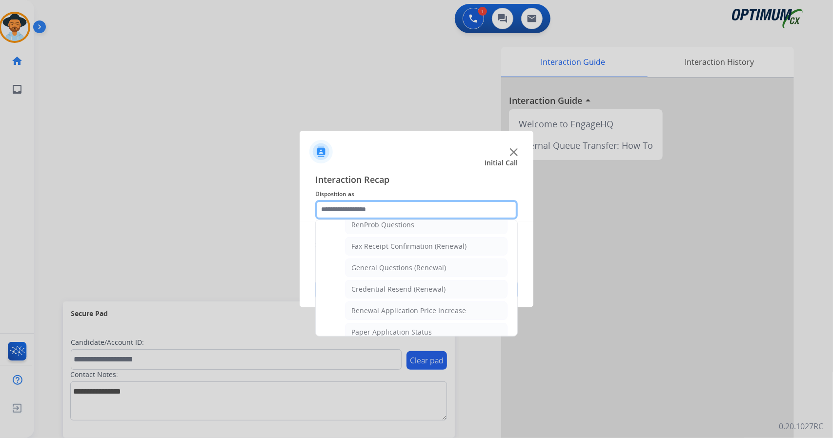
scroll to position [369, 0]
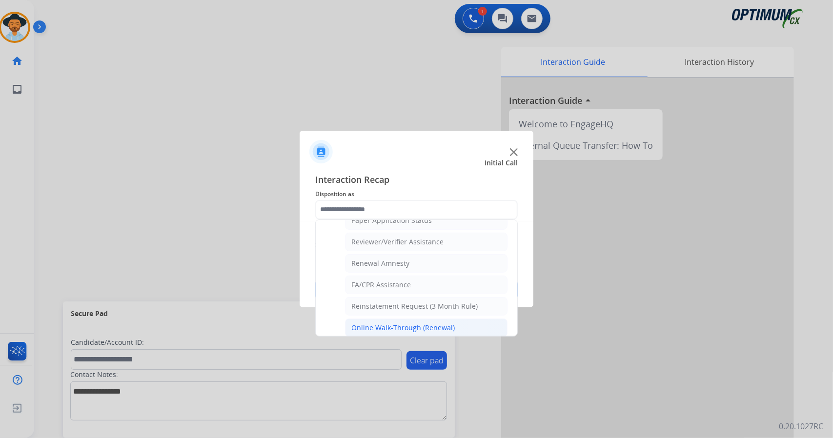
click at [393, 323] on div "Online Walk-Through (Renewal)" at bounding box center [402, 328] width 103 height 10
type input "**********"
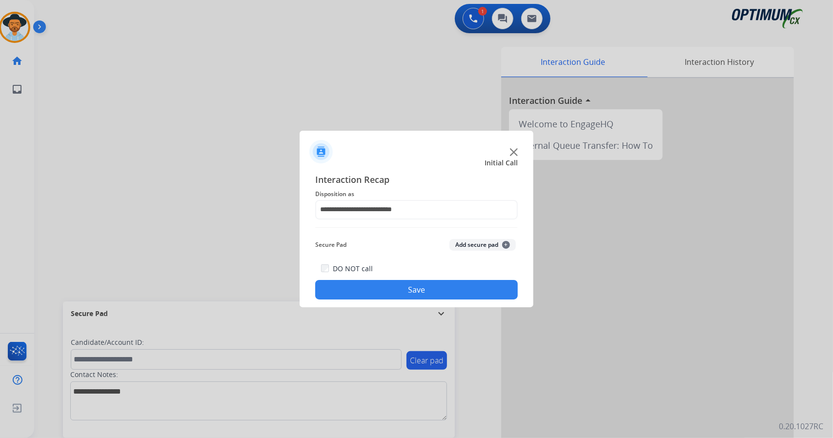
click at [385, 285] on button "Save" at bounding box center [416, 290] width 202 height 20
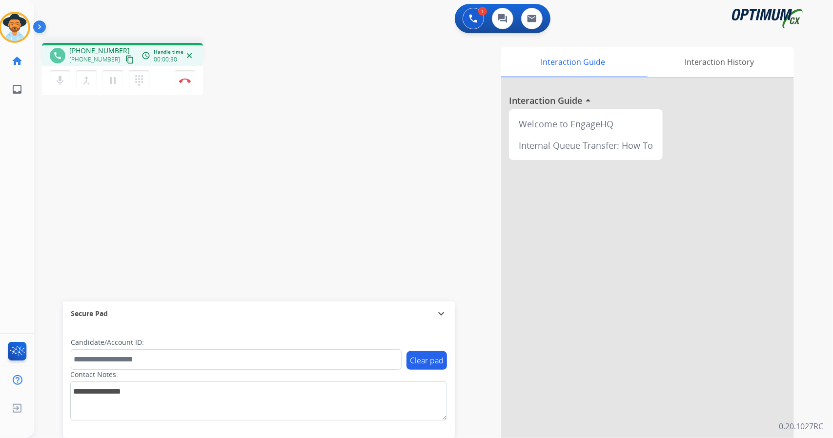
click at [64, 183] on div "phone [PHONE_NUMBER] [PHONE_NUMBER] content_copy access_time Call metrics Queue…" at bounding box center [421, 238] width 775 height 407
click at [180, 85] on button "Disconnect" at bounding box center [185, 80] width 20 height 20
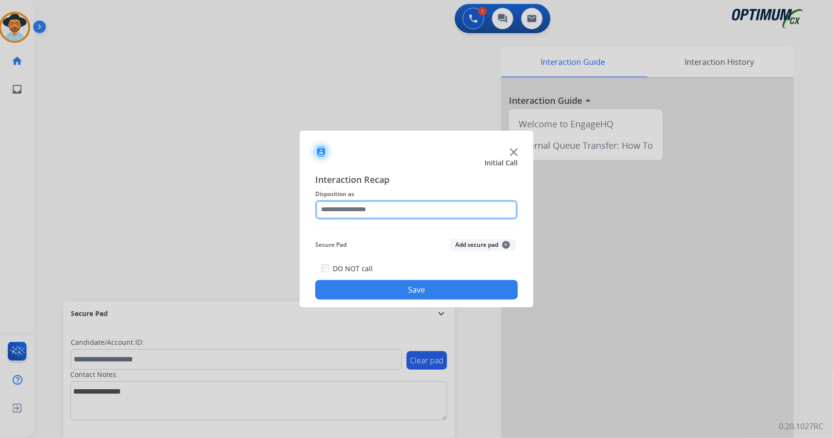
click at [344, 214] on input "text" at bounding box center [416, 210] width 202 height 20
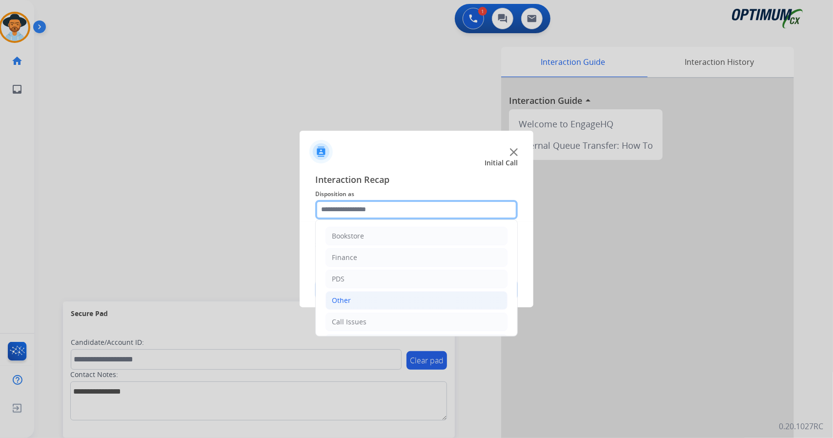
scroll to position [63, 0]
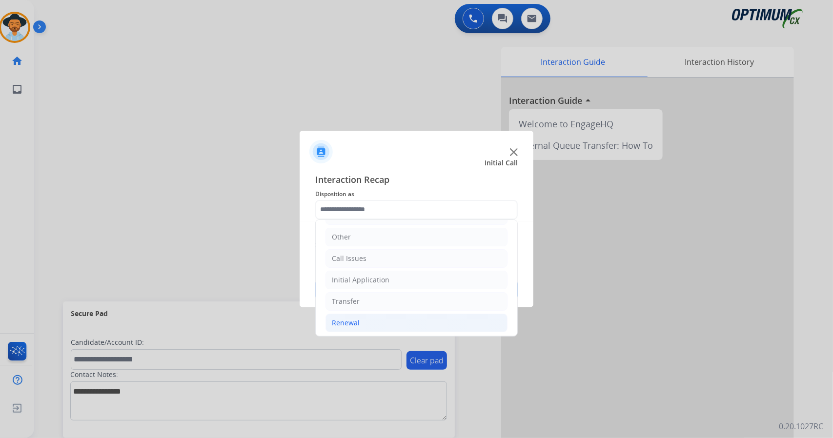
click at [381, 314] on li "Renewal" at bounding box center [416, 323] width 182 height 19
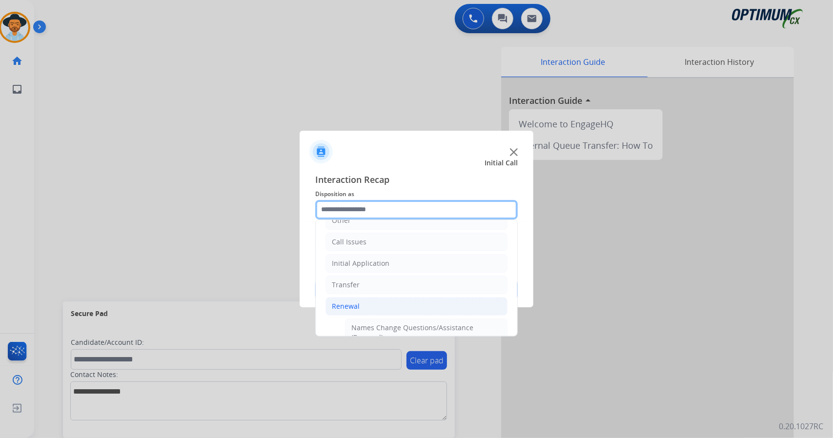
scroll to position [79, 0]
click at [379, 325] on div "Names Change Questions/Assistance (Renewal)" at bounding box center [426, 334] width 150 height 20
type input "**********"
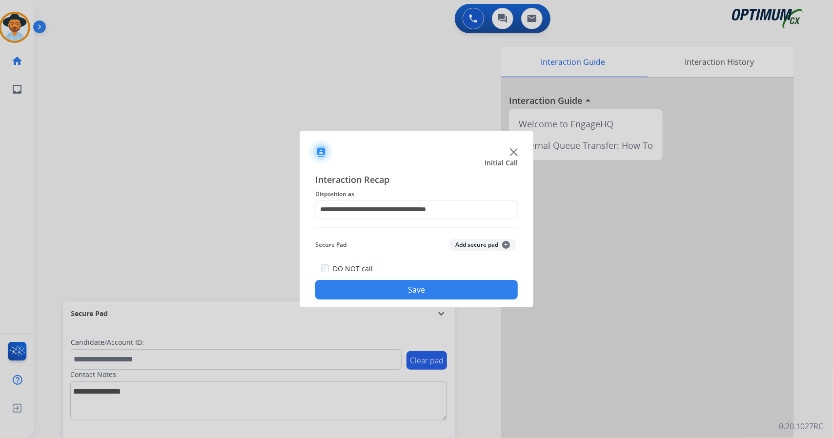
click at [362, 284] on button "Save" at bounding box center [416, 290] width 202 height 20
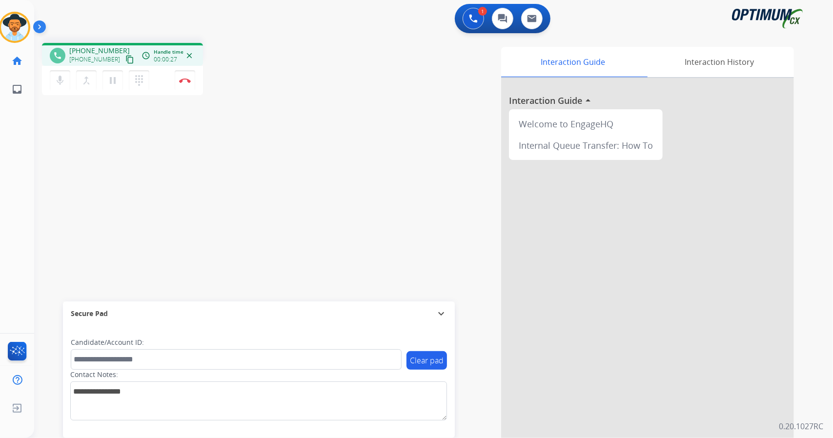
click at [72, 202] on div "phone [PHONE_NUMBER] [PHONE_NUMBER] content_copy access_time Call metrics Queue…" at bounding box center [421, 238] width 775 height 407
click at [186, 80] on img at bounding box center [185, 80] width 12 height 5
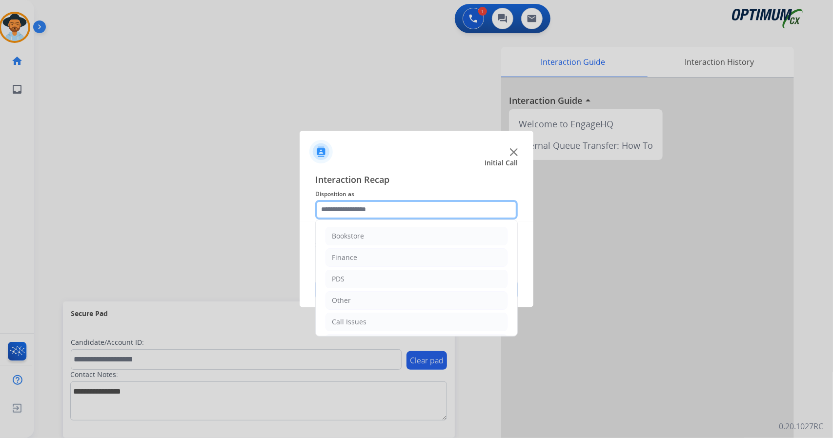
click at [393, 211] on input "text" at bounding box center [416, 210] width 202 height 20
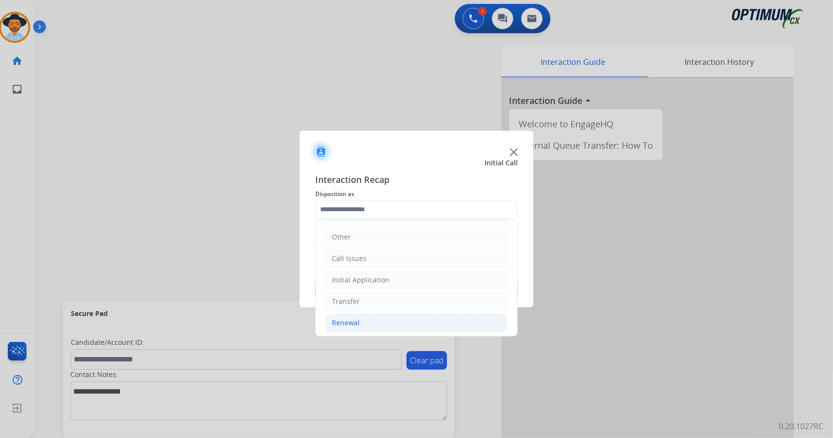
click at [385, 316] on li "Renewal" at bounding box center [416, 323] width 182 height 19
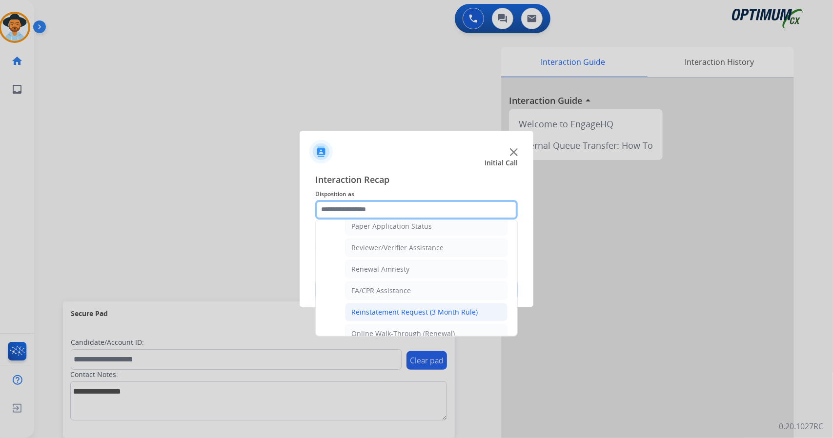
scroll to position [369, 0]
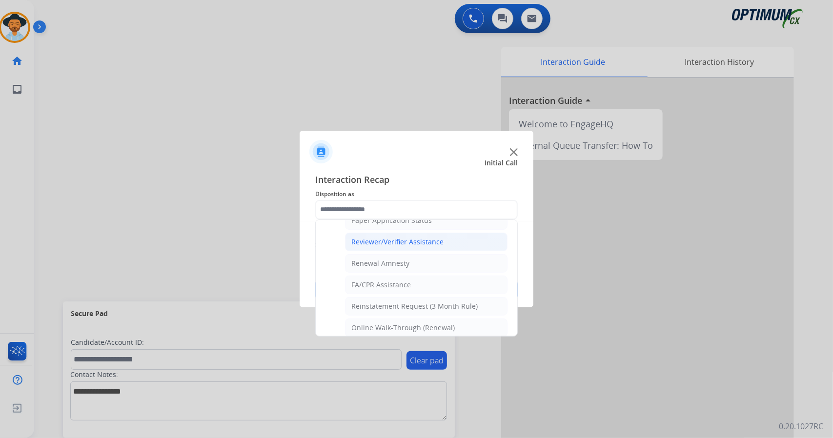
click at [403, 238] on div "Reviewer/Verifier Assistance" at bounding box center [397, 242] width 92 height 10
type input "**********"
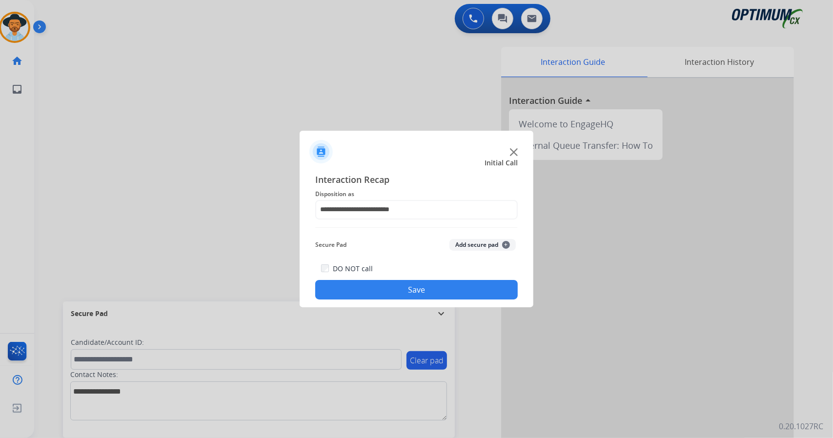
click at [413, 287] on button "Save" at bounding box center [416, 290] width 202 height 20
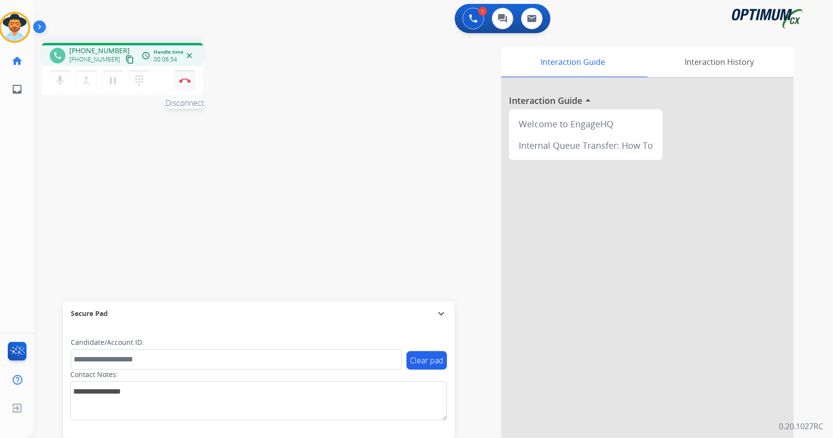
click at [184, 83] on button "Disconnect" at bounding box center [185, 80] width 20 height 20
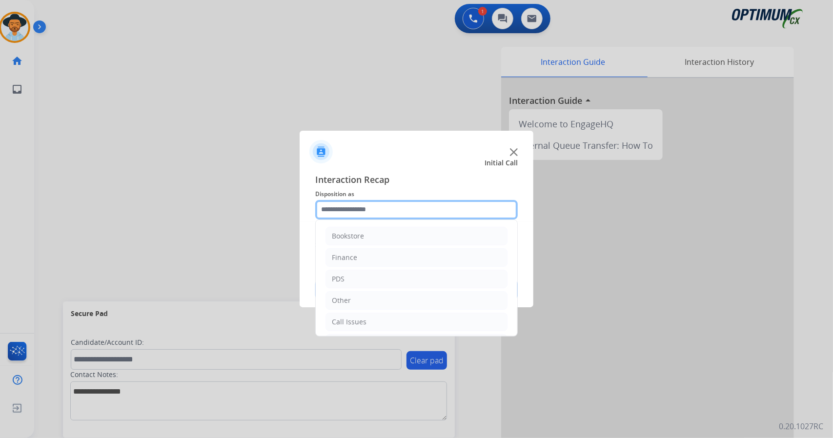
click at [355, 213] on input "text" at bounding box center [416, 210] width 202 height 20
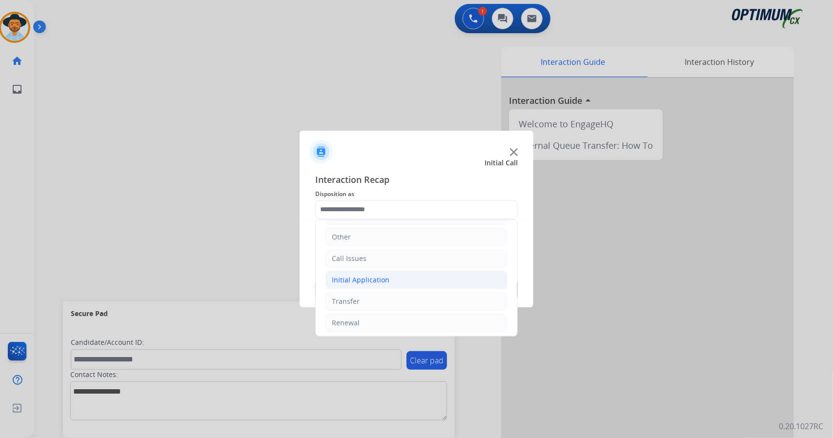
click at [386, 280] on div "Initial Application" at bounding box center [361, 280] width 58 height 10
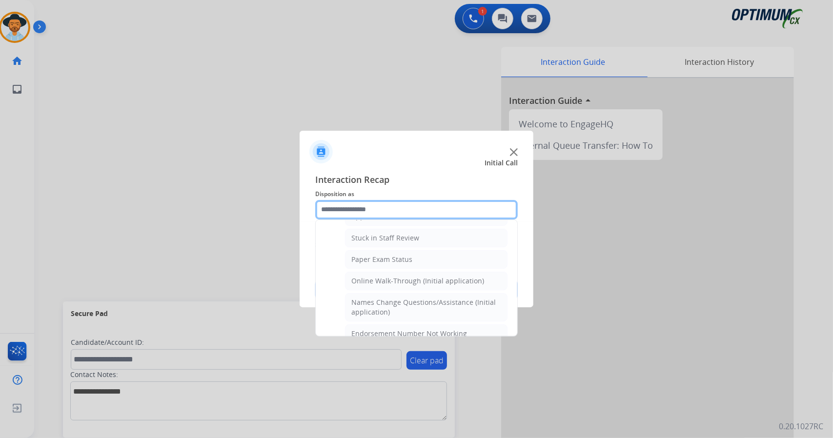
scroll to position [184, 0]
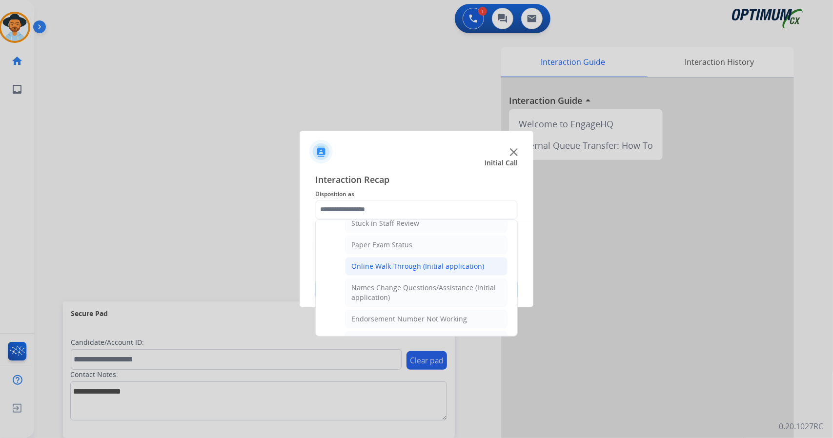
click at [382, 263] on div "Online Walk-Through (Initial application)" at bounding box center [417, 266] width 133 height 10
type input "**********"
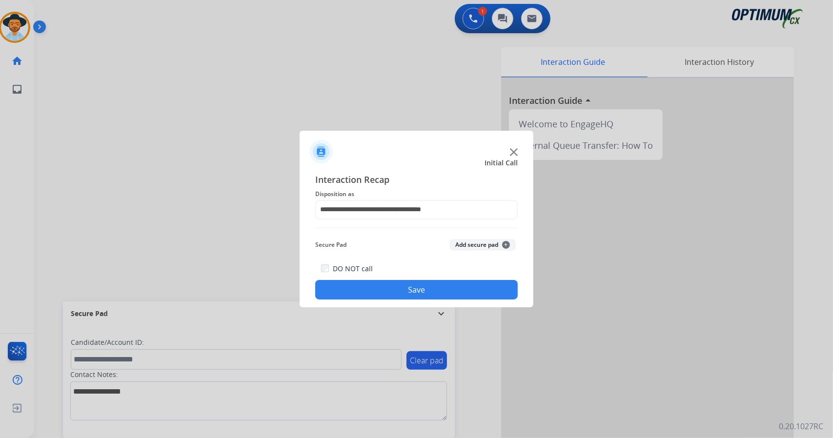
click at [396, 283] on button "Save" at bounding box center [416, 290] width 202 height 20
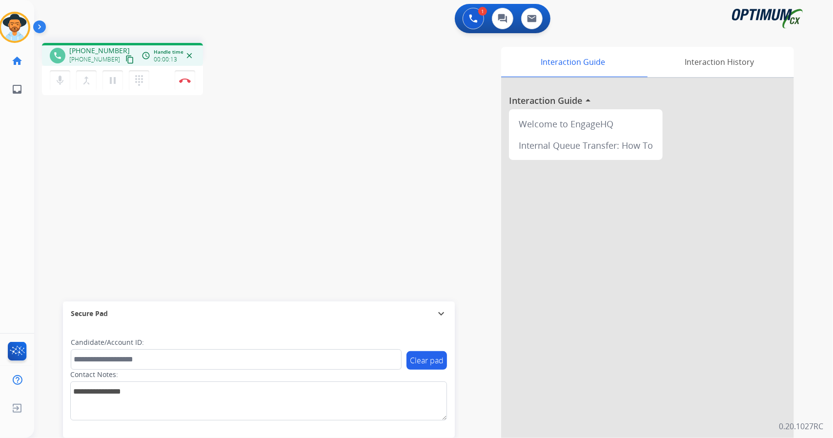
click at [72, 181] on div "phone [PHONE_NUMBER] [PHONE_NUMBER] content_copy access_time Call metrics Queue…" at bounding box center [421, 238] width 775 height 407
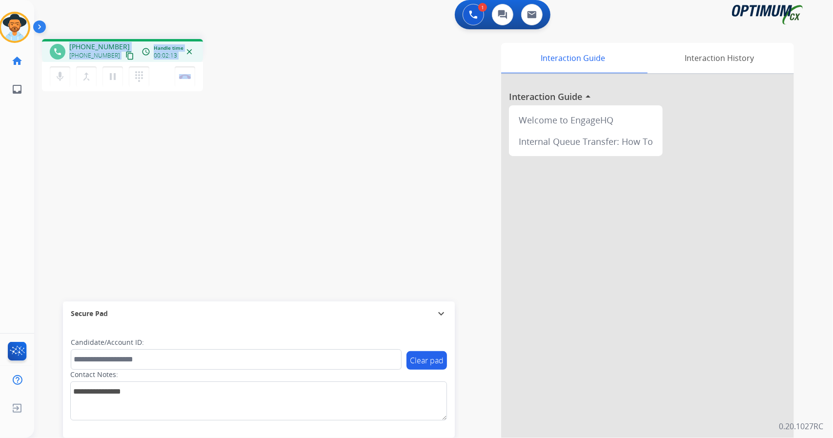
drag, startPoint x: 211, startPoint y: 89, endPoint x: 59, endPoint y: 35, distance: 161.6
click at [59, 35] on div "phone [PHONE_NUMBER] [PHONE_NUMBER] content_copy access_time Call metrics Queue…" at bounding box center [421, 234] width 775 height 407
click at [298, 2] on div "1 Voice Interactions 0 Chat Interactions 0 Email Interactions" at bounding box center [427, 15] width 763 height 31
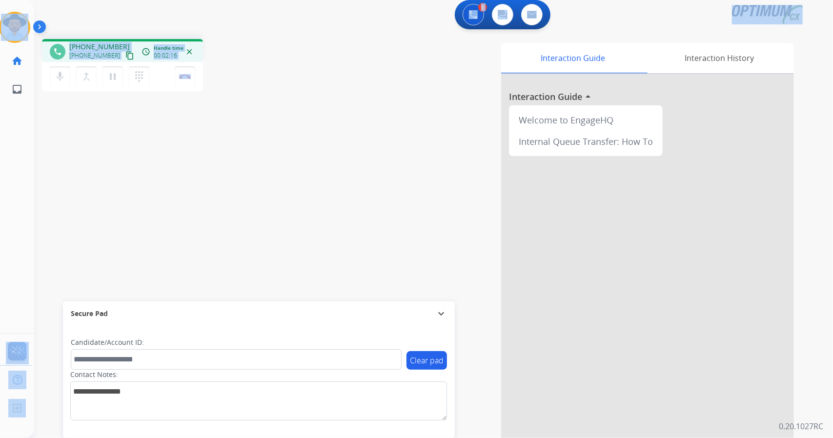
scroll to position [0, 0]
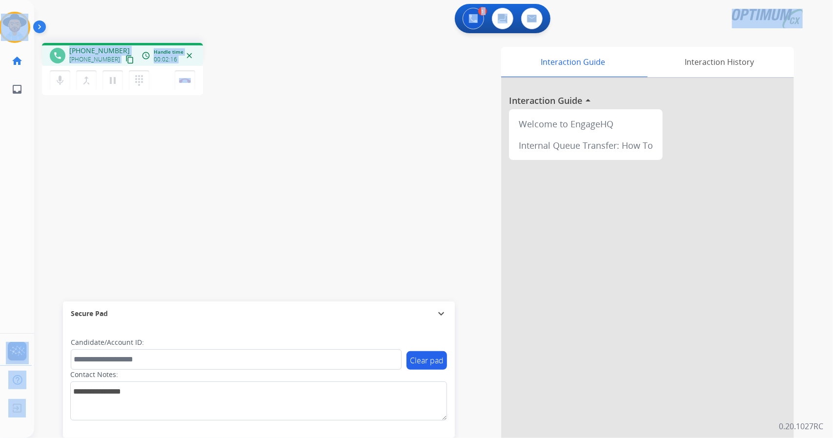
drag, startPoint x: 219, startPoint y: 67, endPoint x: 0, endPoint y: 4, distance: 227.4
click at [0, 4] on div "Outbound call Quit Outbound call Quit Schedule interaction + Add to my list Cus…" at bounding box center [416, 219] width 833 height 438
click at [95, 22] on div "1 Voice Interactions 0 Chat Interactions 0 Email Interactions" at bounding box center [427, 19] width 763 height 31
drag, startPoint x: 3, startPoint y: 2, endPoint x: 193, endPoint y: 121, distance: 224.2
click at [193, 121] on div "Outbound call Quit Outbound call Quit Schedule interaction + Add to my list Cus…" at bounding box center [416, 219] width 833 height 438
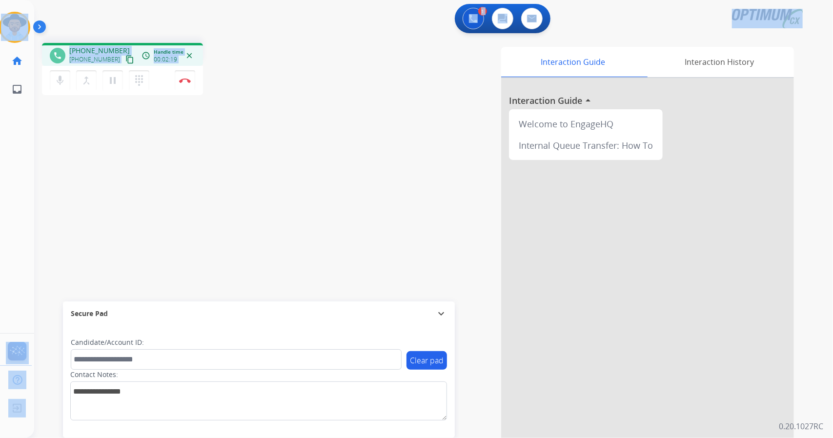
click at [286, 84] on div "phone [PHONE_NUMBER] [PHONE_NUMBER] content_copy access_time Call metrics Queue…" at bounding box center [174, 70] width 265 height 55
drag, startPoint x: 0, startPoint y: 4, endPoint x: 232, endPoint y: 120, distance: 259.0
click at [232, 120] on div "Outbound call Quit Outbound call Quit Schedule interaction + Add to my list Cus…" at bounding box center [416, 219] width 833 height 438
click at [77, 9] on div "1 Voice Interactions 0 Chat Interactions 0 Email Interactions" at bounding box center [427, 19] width 763 height 31
drag, startPoint x: 1, startPoint y: 1, endPoint x: 216, endPoint y: 94, distance: 233.8
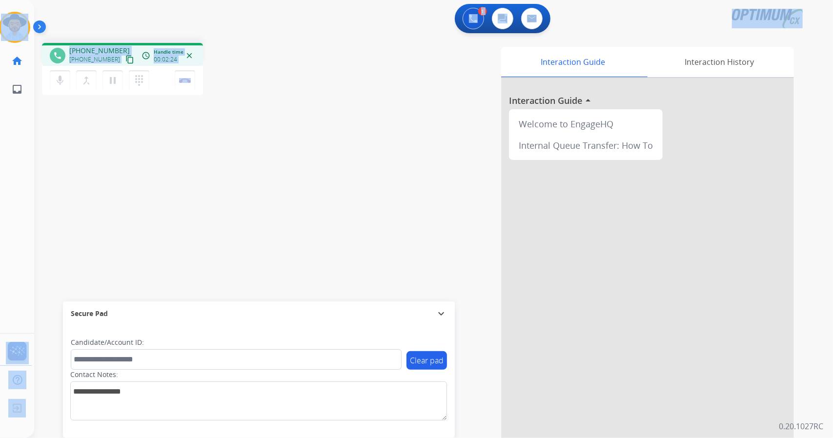
click at [216, 94] on div "Outbound call Quit Outbound call Quit Schedule interaction + Add to my list Cus…" at bounding box center [416, 219] width 833 height 438
click at [291, 29] on div "1 Voice Interactions 0 Chat Interactions 0 Email Interactions" at bounding box center [427, 19] width 763 height 31
drag, startPoint x: 5, startPoint y: 2, endPoint x: 202, endPoint y: 78, distance: 210.6
click at [202, 78] on div "Outbound call Quit Outbound call Quit Schedule interaction + Add to my list Cus…" at bounding box center [416, 219] width 833 height 438
click at [245, 72] on div "phone [PHONE_NUMBER] [PHONE_NUMBER] content_copy access_time Call metrics Queue…" at bounding box center [174, 70] width 265 height 55
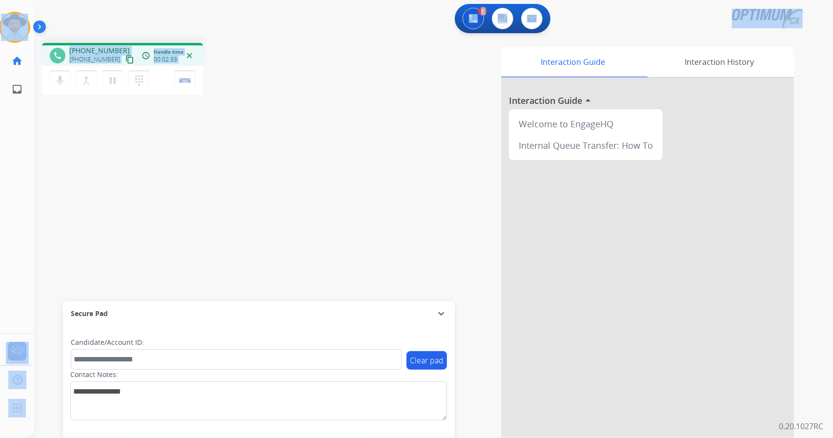
drag, startPoint x: 1, startPoint y: 3, endPoint x: 245, endPoint y: 153, distance: 286.9
click at [245, 153] on div "Outbound call Quit Outbound call Quit Schedule interaction + Add to my list Cus…" at bounding box center [416, 219] width 833 height 438
click at [232, 68] on div "phone [PHONE_NUMBER] [PHONE_NUMBER] content_copy access_time Call metrics Queue…" at bounding box center [174, 70] width 265 height 55
drag, startPoint x: 2, startPoint y: 1, endPoint x: 240, endPoint y: 115, distance: 263.4
click at [240, 115] on div "Outbound call Quit Outbound call Quit Schedule interaction + Add to my list Cus…" at bounding box center [416, 219] width 833 height 438
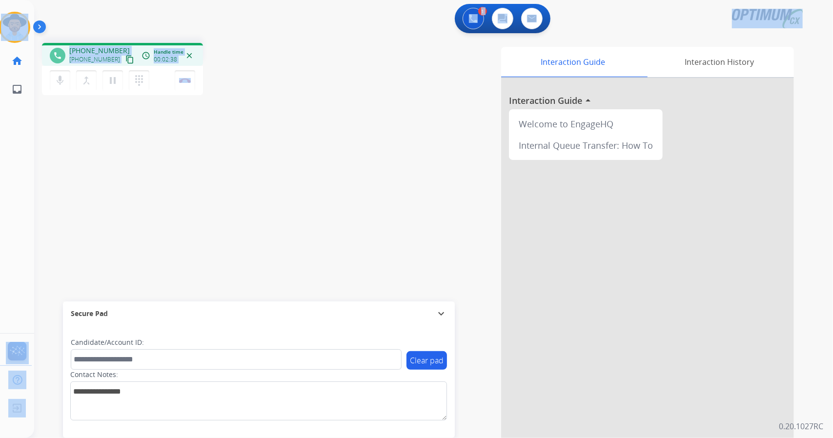
click at [235, 57] on div "phone [PHONE_NUMBER] [PHONE_NUMBER] content_copy access_time Call metrics Queue…" at bounding box center [174, 70] width 265 height 55
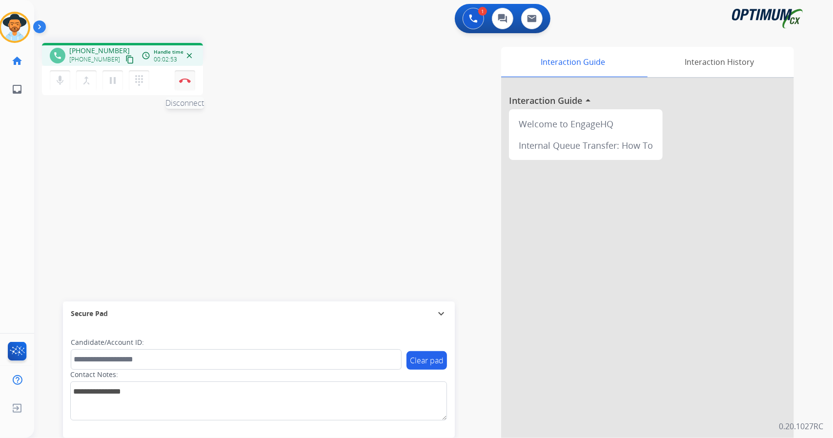
click at [184, 77] on button "Disconnect" at bounding box center [185, 80] width 20 height 20
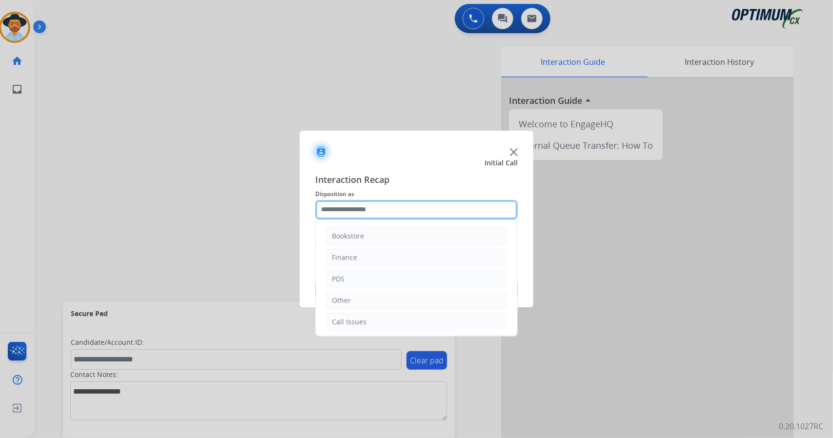
click at [377, 217] on input "text" at bounding box center [416, 210] width 202 height 20
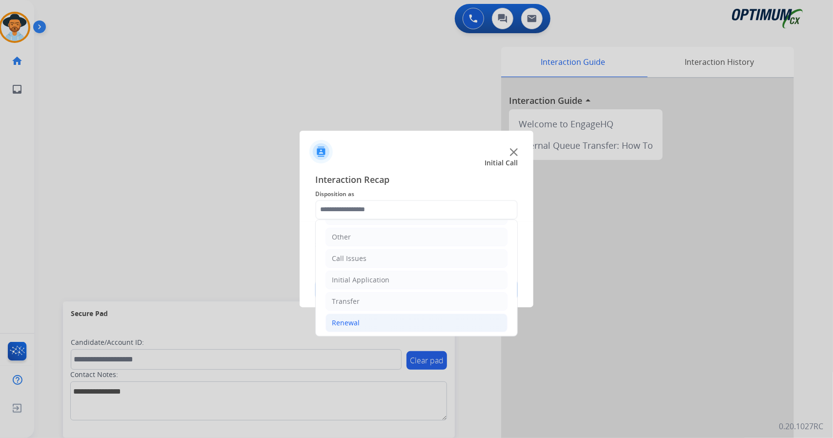
click at [392, 316] on li "Renewal" at bounding box center [416, 323] width 182 height 19
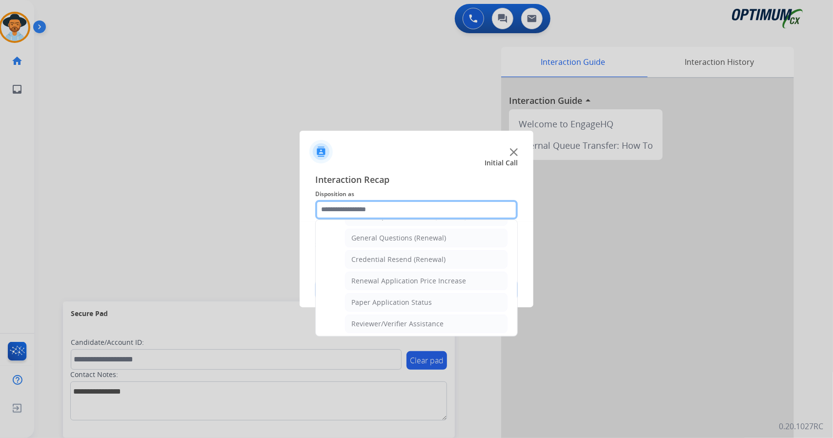
scroll to position [369, 0]
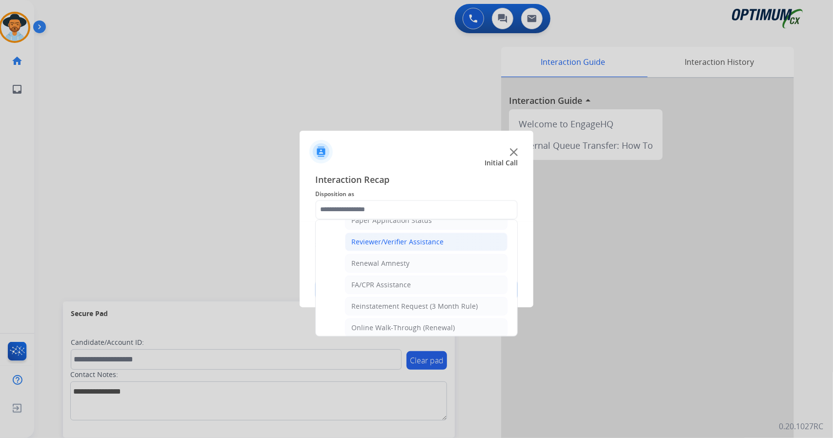
click at [366, 239] on div "Reviewer/Verifier Assistance" at bounding box center [397, 242] width 92 height 10
type input "**********"
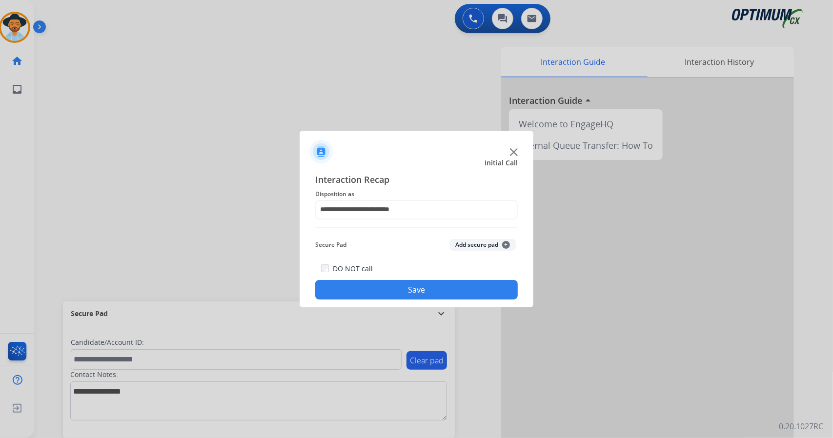
click at [393, 280] on div "DO NOT call Save" at bounding box center [416, 280] width 202 height 37
click at [393, 282] on button "Save" at bounding box center [416, 290] width 202 height 20
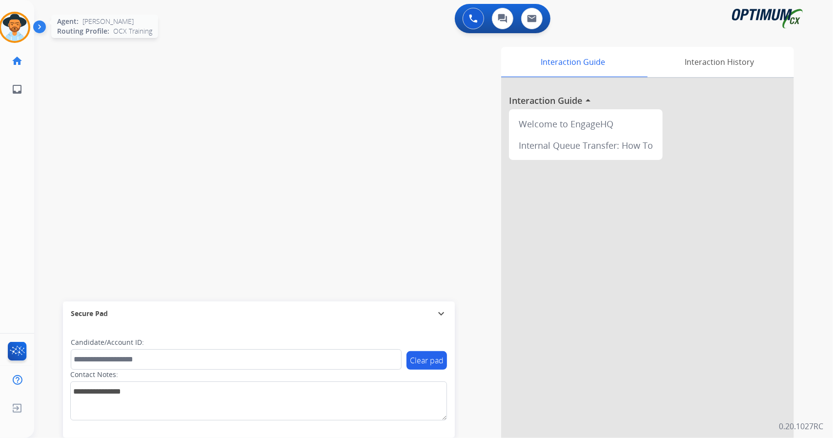
click at [4, 17] on div at bounding box center [14, 27] width 31 height 31
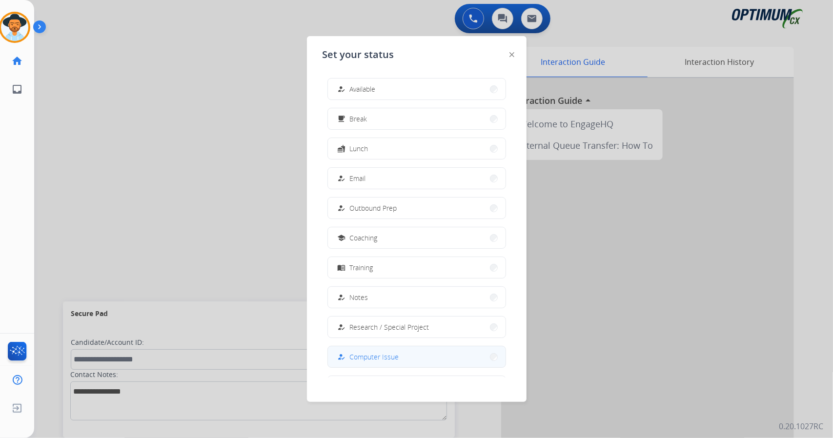
scroll to position [92, 0]
click at [402, 353] on button "work_off Offline" at bounding box center [417, 354] width 178 height 21
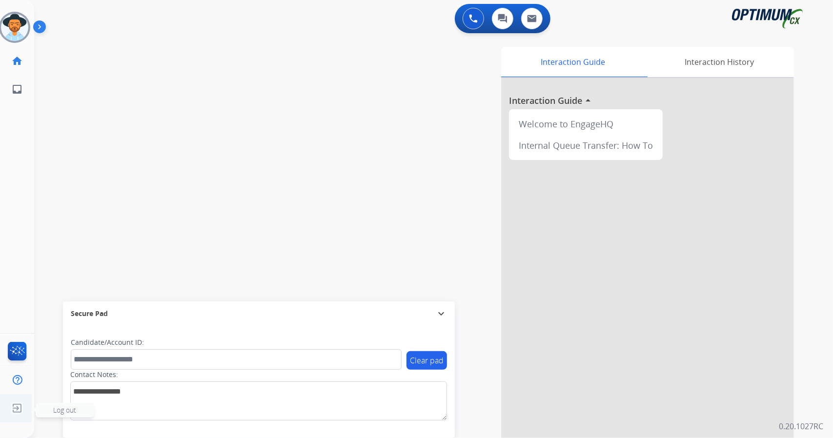
click at [18, 401] on img at bounding box center [17, 408] width 18 height 19
